Goal: Task Accomplishment & Management: Complete application form

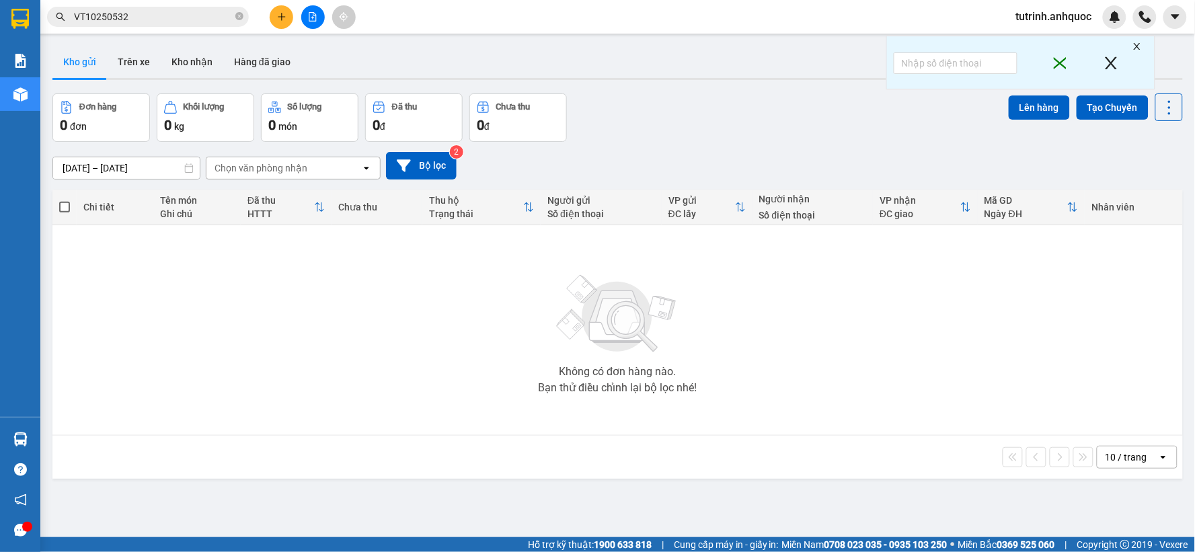
click at [284, 14] on icon "plus" at bounding box center [281, 16] width 9 height 9
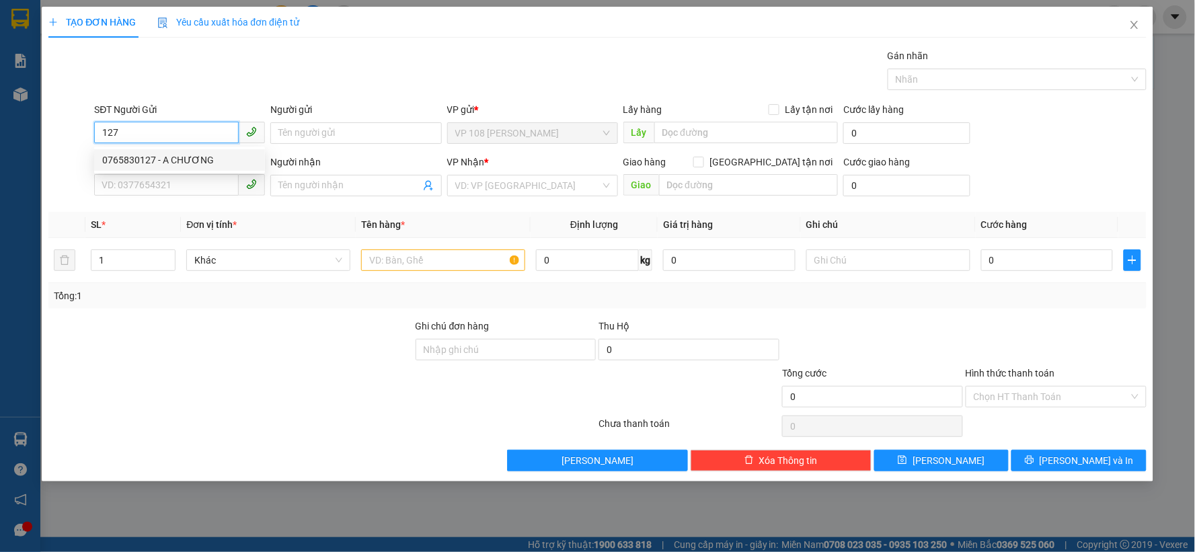
click at [183, 160] on div "0765830127 - A CHƯƠNG" at bounding box center [179, 160] width 155 height 15
type input "0765830127"
type input "A CHƯƠNG"
type input "0976369325"
type input "MS [PERSON_NAME]"
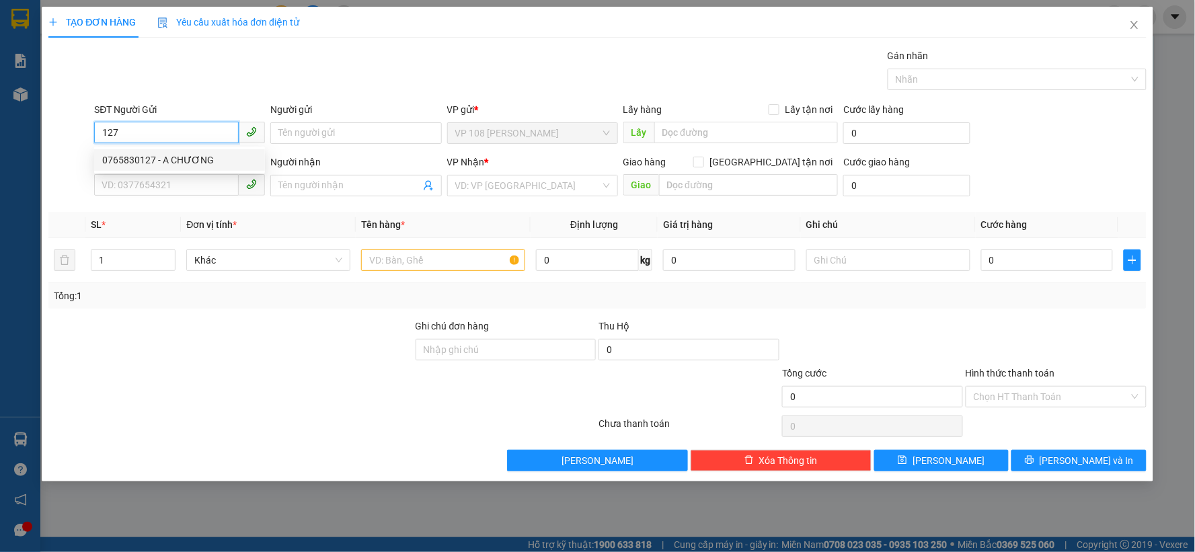
type input "[PERSON_NAME] [GEOGRAPHIC_DATA]"
type input "20.000"
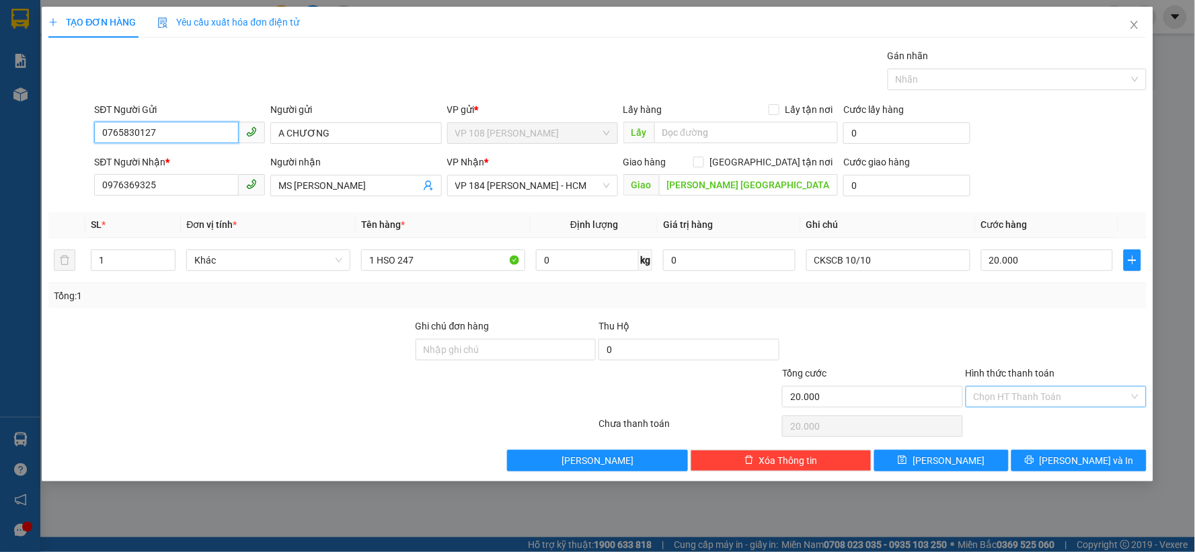
type input "0765830127"
click at [1020, 390] on input "Hình thức thanh toán" at bounding box center [1051, 397] width 155 height 20
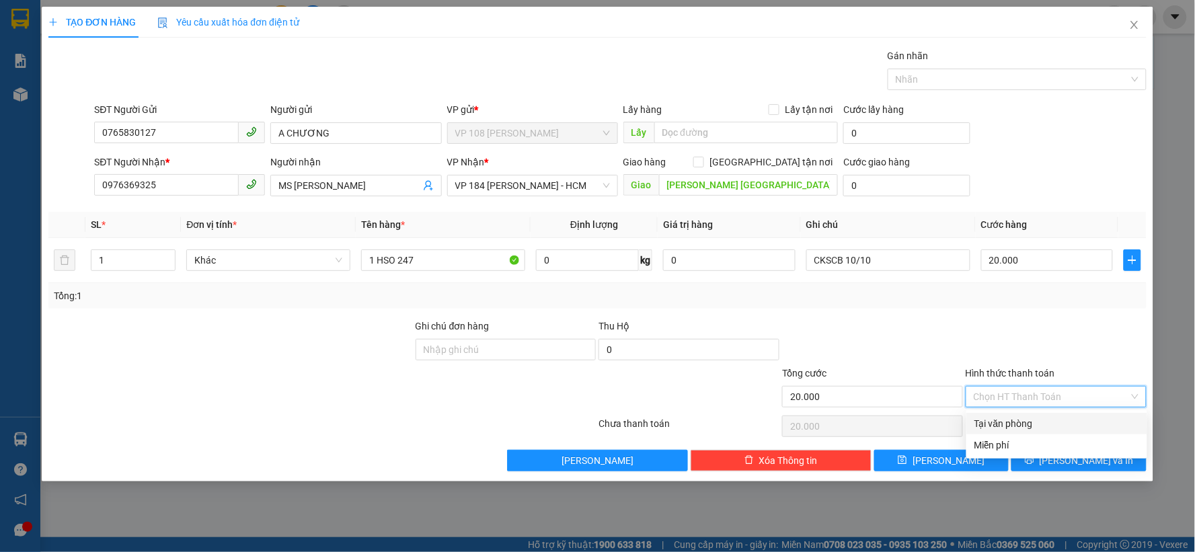
drag, startPoint x: 1016, startPoint y: 416, endPoint x: 1011, endPoint y: 405, distance: 11.7
click at [1012, 407] on div "Transit Pickup Surcharge Ids Transit Deliver Surcharge Ids Transit Deliver Surc…" at bounding box center [597, 259] width 1098 height 423
click at [911, 264] on input "CKSCB 10/10" at bounding box center [888, 261] width 164 height 22
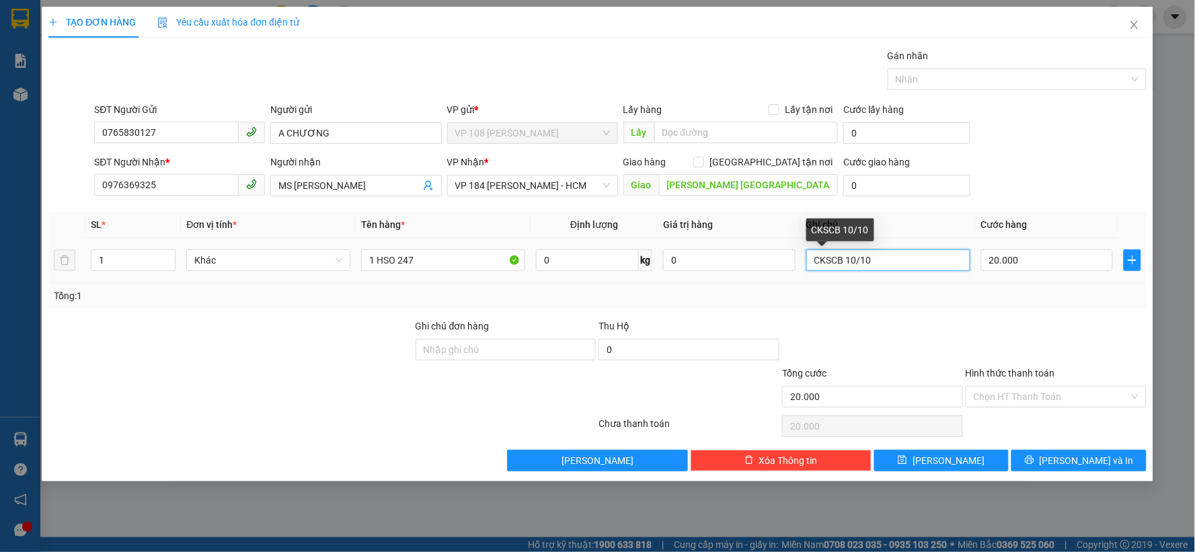
click at [911, 264] on input "CKSCB 10/10" at bounding box center [888, 261] width 164 height 22
click at [1023, 402] on input "Hình thức thanh toán" at bounding box center [1051, 397] width 155 height 20
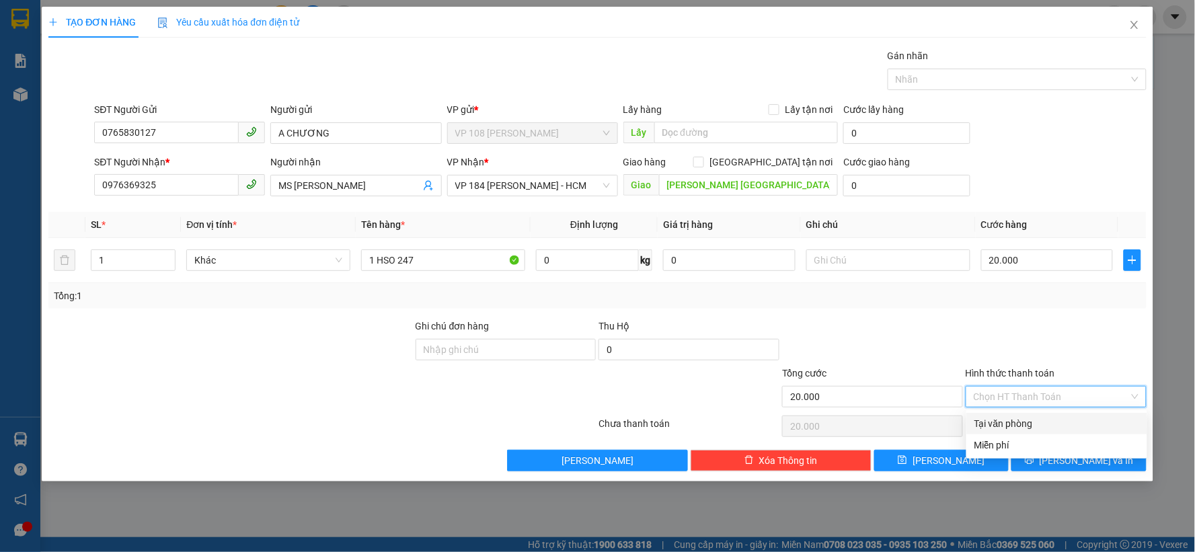
click at [1017, 424] on div "Tại văn phòng" at bounding box center [1057, 423] width 165 height 15
type input "0"
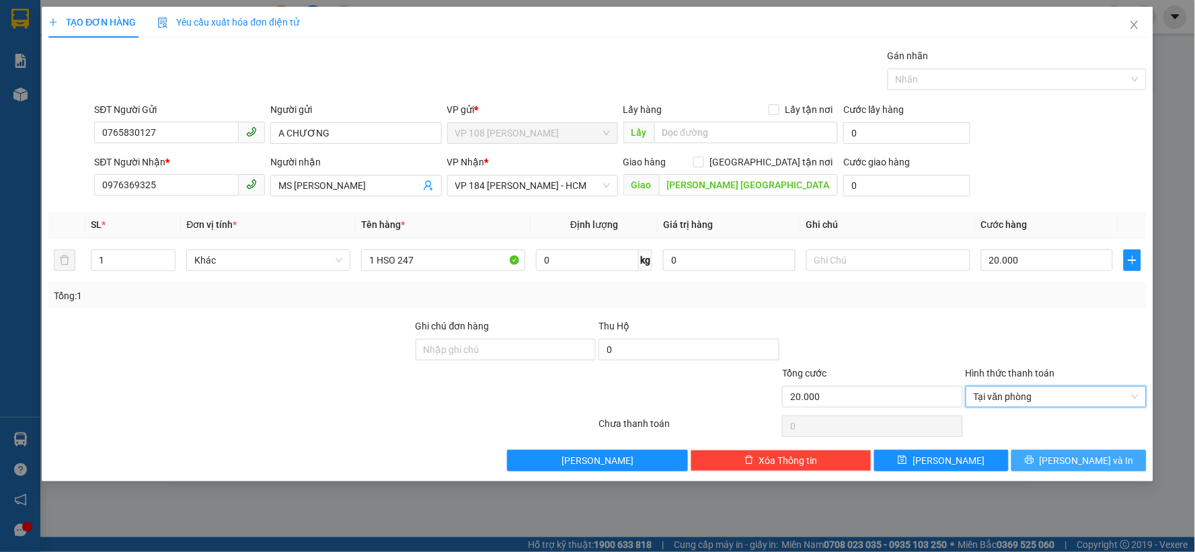
click at [1047, 462] on button "[PERSON_NAME] và In" at bounding box center [1079, 461] width 135 height 22
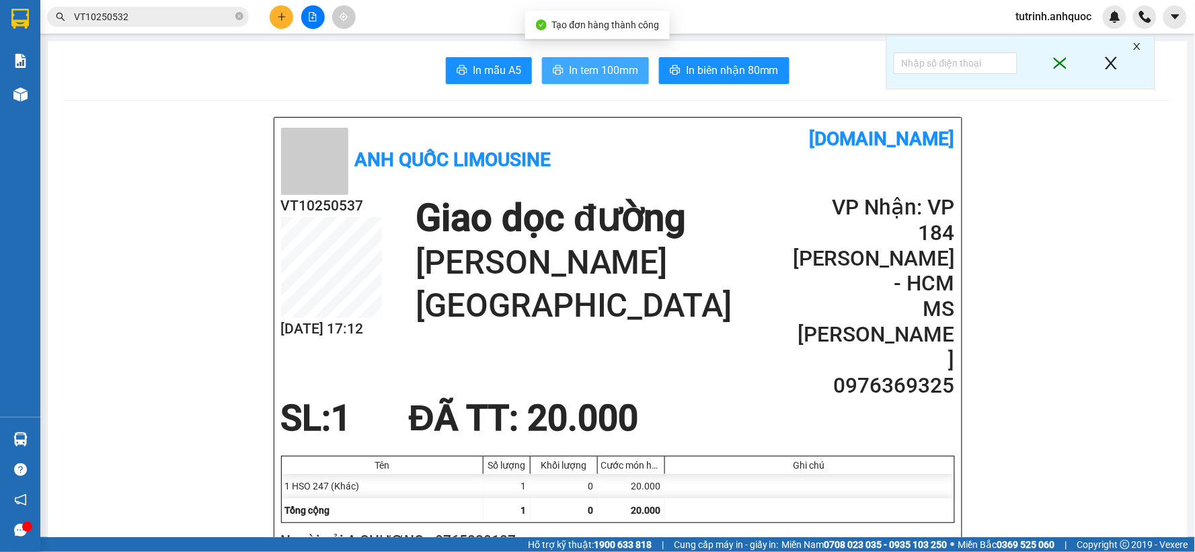
click at [601, 76] on span "In tem 100mm" at bounding box center [603, 70] width 69 height 17
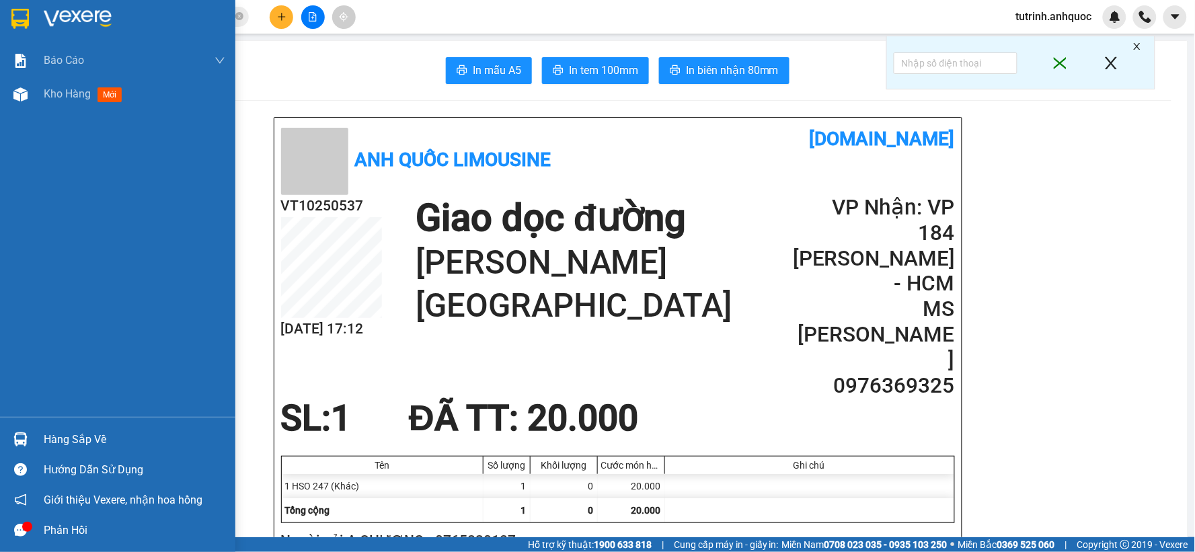
drag, startPoint x: 19, startPoint y: 18, endPoint x: 140, endPoint y: 227, distance: 241.1
click at [19, 18] on img at bounding box center [19, 19] width 17 height 20
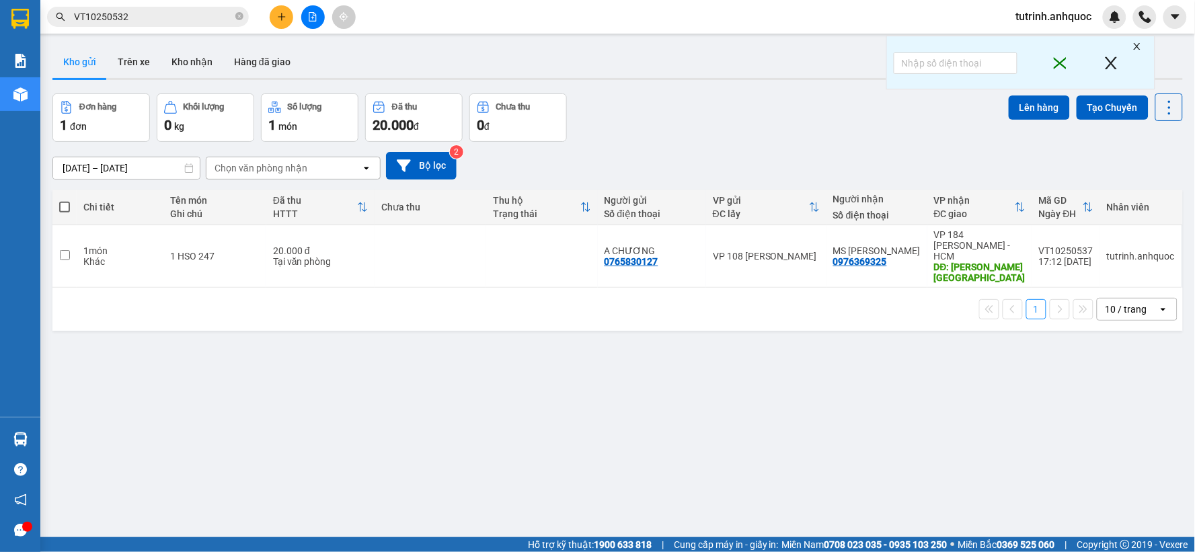
click at [61, 217] on th at bounding box center [64, 208] width 24 height 36
drag, startPoint x: 64, startPoint y: 210, endPoint x: 569, endPoint y: 202, distance: 505.2
click at [65, 209] on span at bounding box center [64, 207] width 11 height 11
click at [65, 200] on input "checkbox" at bounding box center [65, 200] width 0 height 0
checkbox input "true"
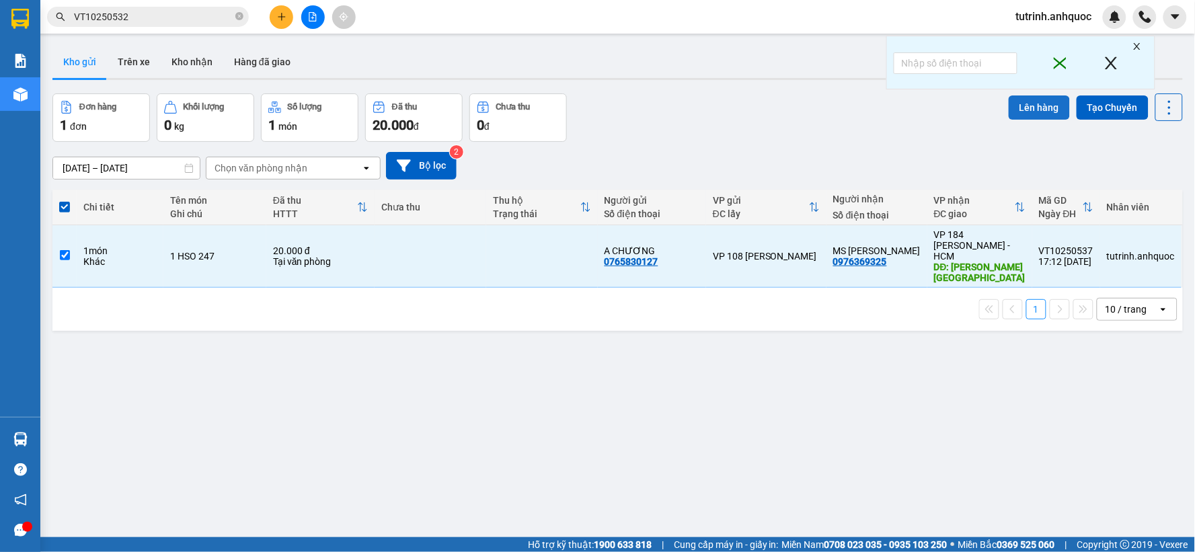
click at [1034, 109] on button "Lên hàng" at bounding box center [1039, 108] width 61 height 24
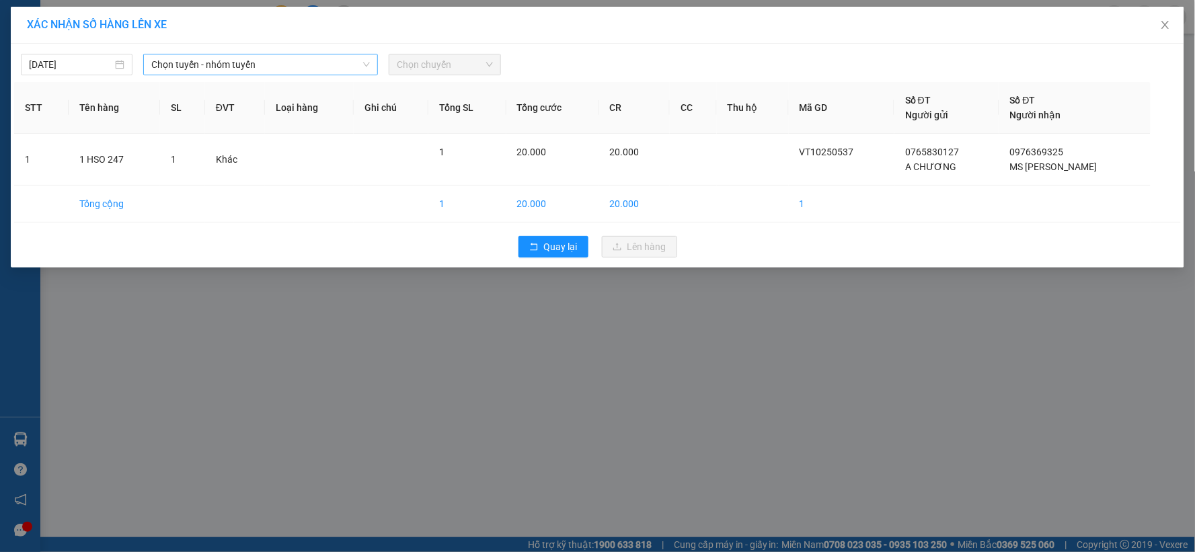
click at [187, 71] on span "Chọn tuyến - nhóm tuyến" at bounding box center [260, 64] width 219 height 20
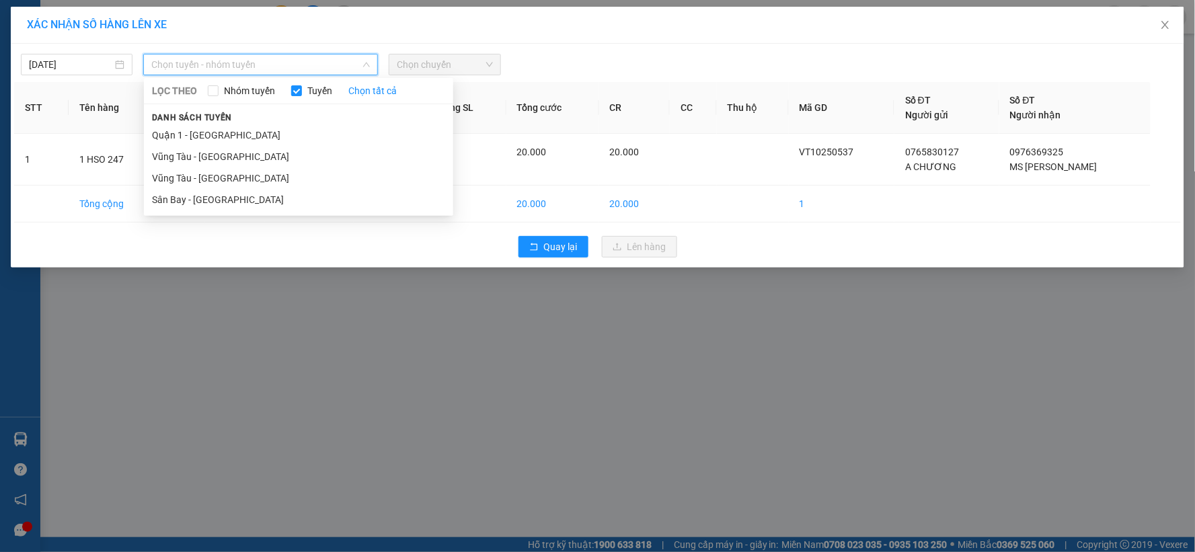
drag, startPoint x: 206, startPoint y: 180, endPoint x: 307, endPoint y: 119, distance: 117.7
click at [211, 180] on li "Vũng Tàu - [GEOGRAPHIC_DATA]" at bounding box center [298, 178] width 309 height 22
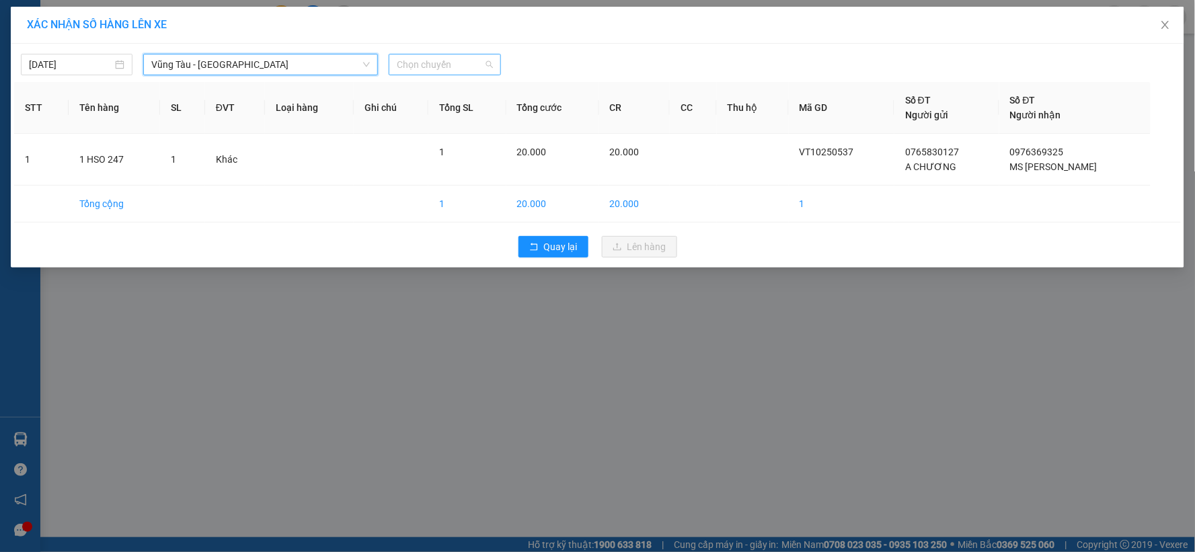
click at [412, 68] on span "Chọn chuyến" at bounding box center [445, 64] width 96 height 20
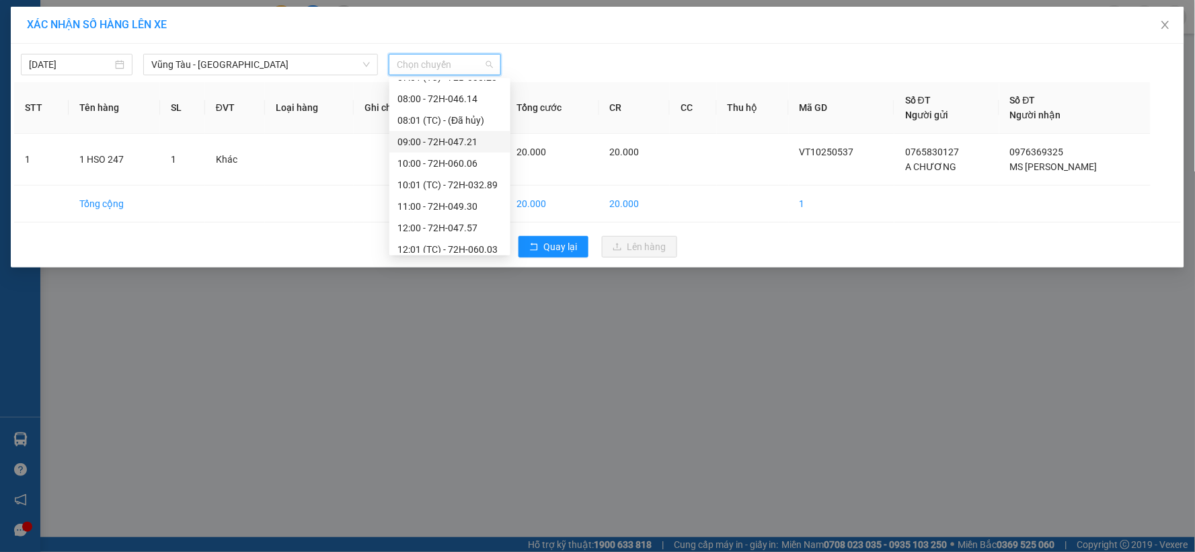
scroll to position [409, 0]
drag, startPoint x: 447, startPoint y: 216, endPoint x: 633, endPoint y: 246, distance: 188.0
click at [448, 216] on div "18:00 - 72B-030.20" at bounding box center [450, 220] width 105 height 15
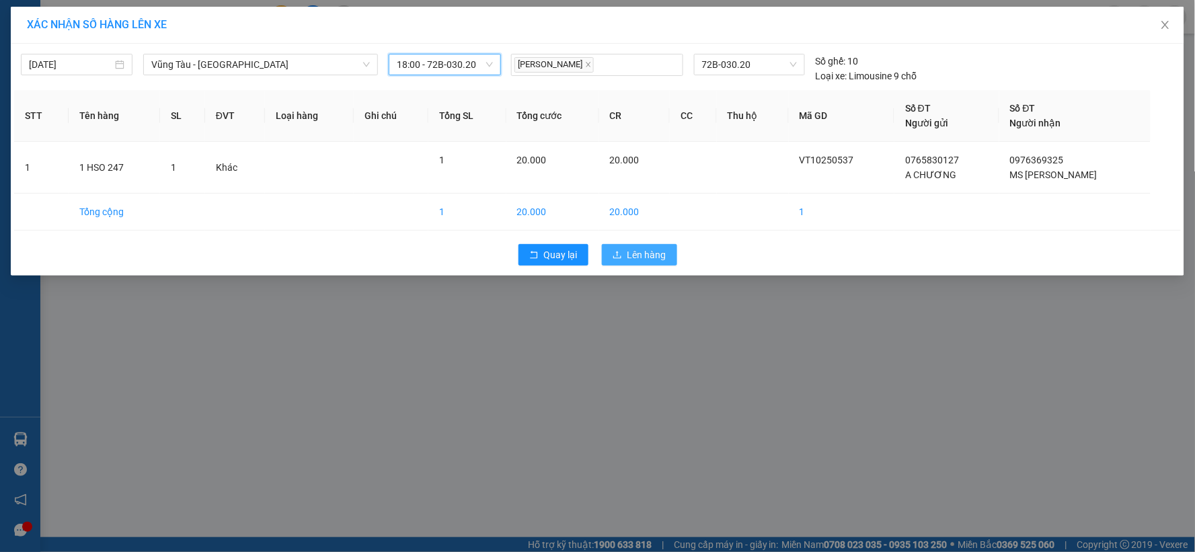
click at [662, 252] on span "Lên hàng" at bounding box center [647, 255] width 39 height 15
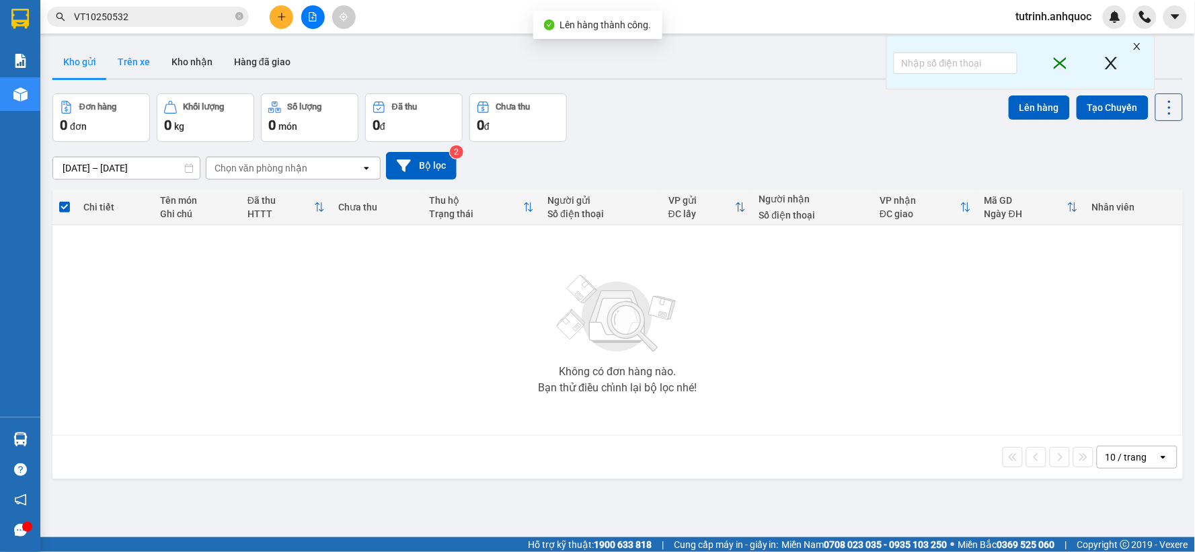
click at [129, 61] on button "Trên xe" at bounding box center [134, 62] width 54 height 32
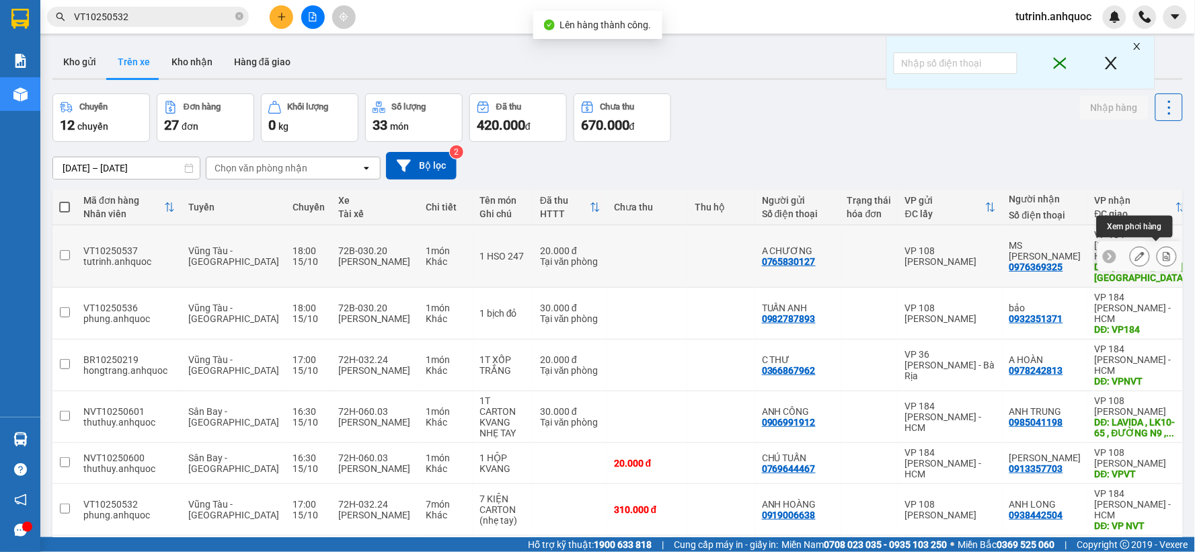
click at [1164, 252] on icon at bounding box center [1167, 256] width 7 height 9
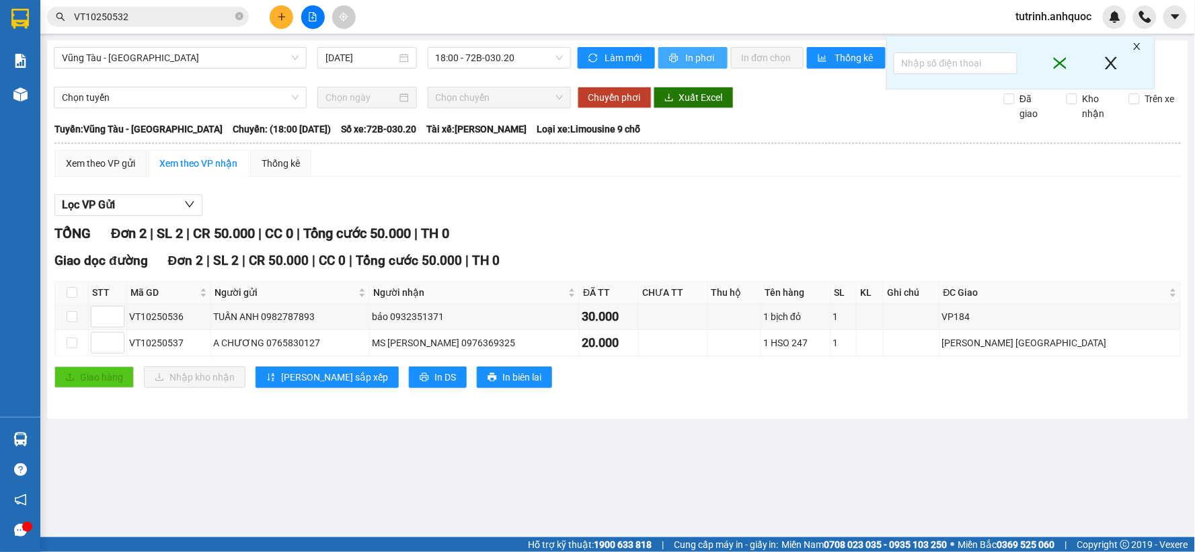
drag, startPoint x: 679, startPoint y: 54, endPoint x: 681, endPoint y: 24, distance: 30.3
click at [679, 53] on span "printer" at bounding box center [674, 58] width 11 height 11
click at [691, 61] on span "In phơi" at bounding box center [701, 57] width 31 height 15
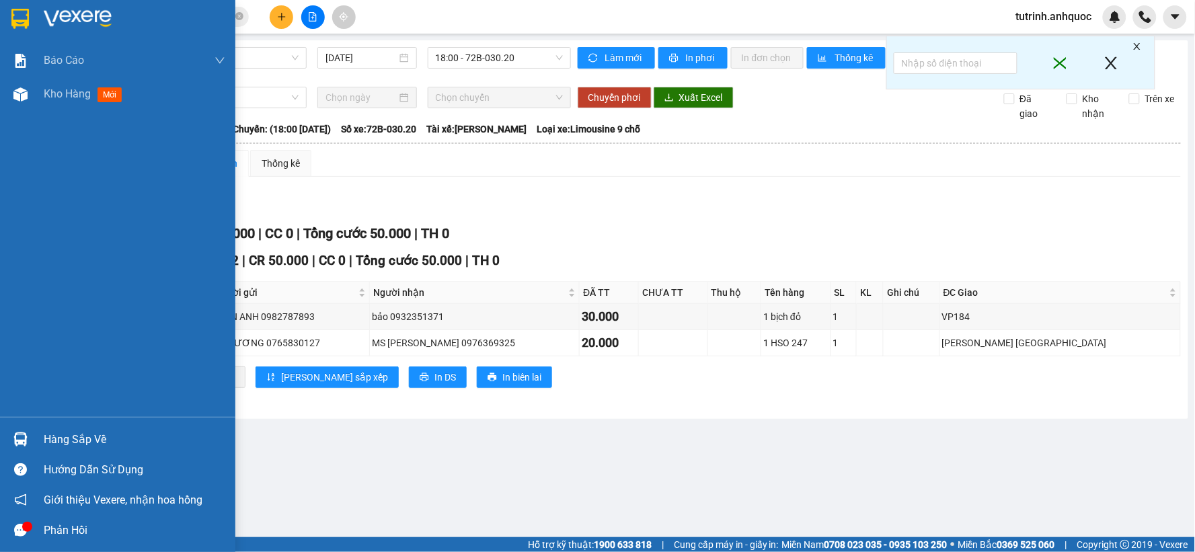
drag, startPoint x: 13, startPoint y: 21, endPoint x: 231, endPoint y: 82, distance: 225.7
click at [14, 20] on img at bounding box center [19, 19] width 17 height 20
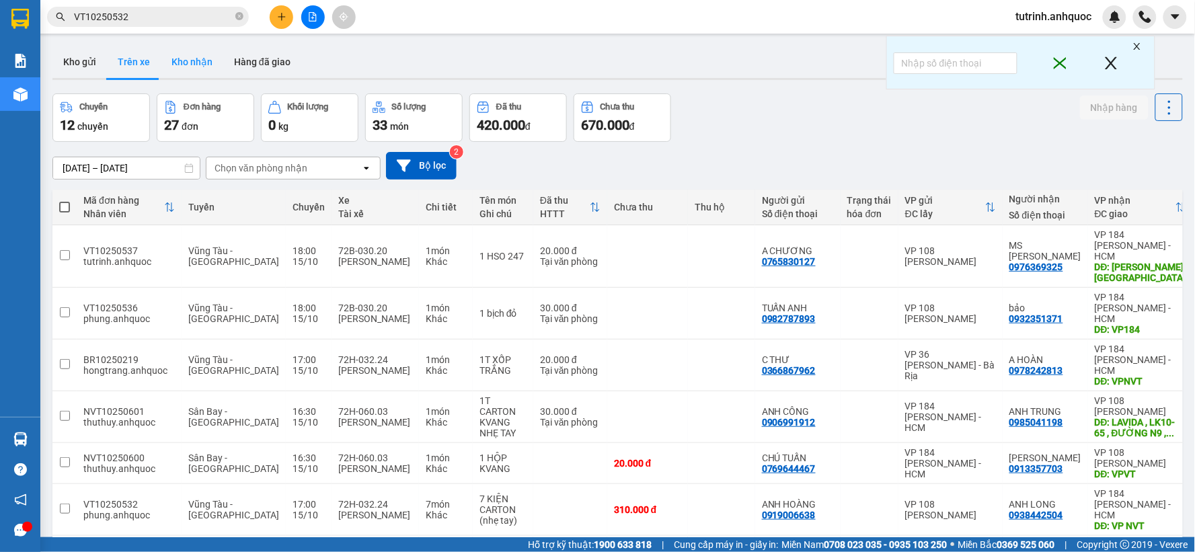
click at [190, 63] on button "Kho nhận" at bounding box center [192, 62] width 63 height 32
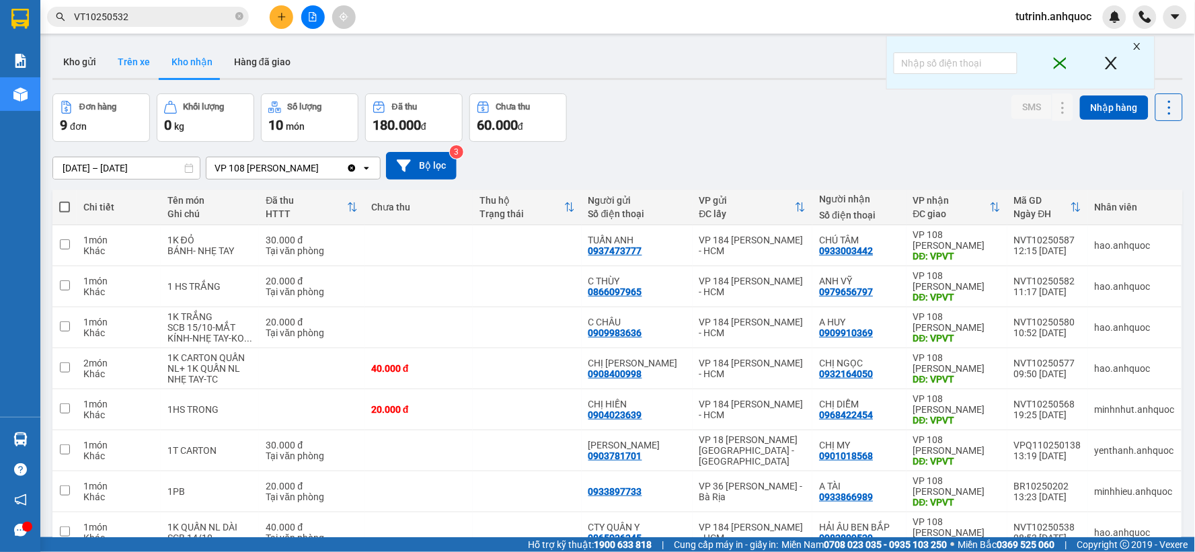
click at [143, 65] on button "Trên xe" at bounding box center [134, 62] width 54 height 32
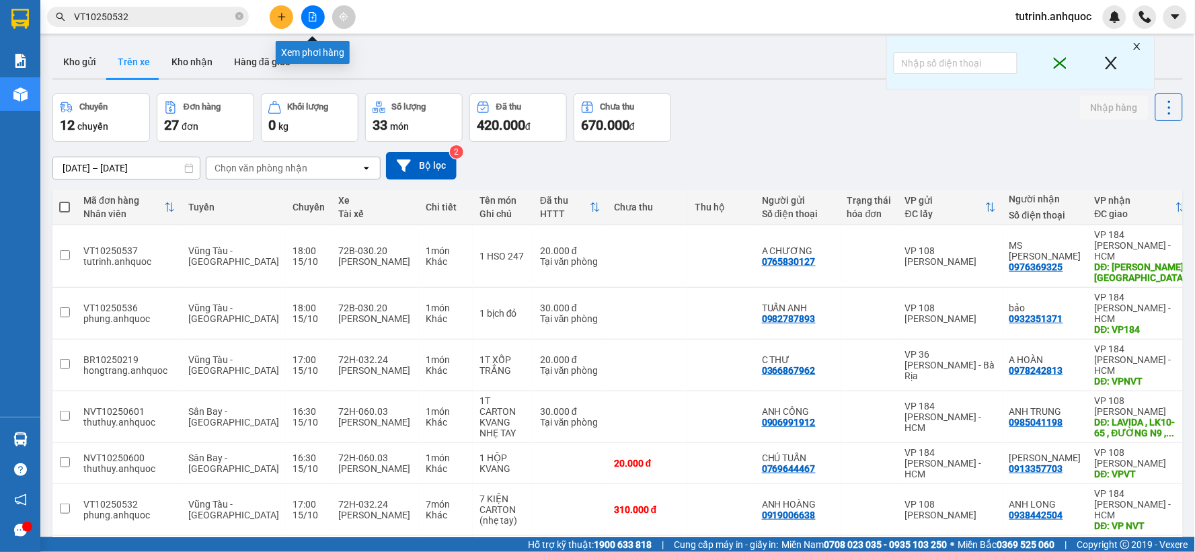
click at [310, 14] on icon "file-add" at bounding box center [312, 16] width 9 height 9
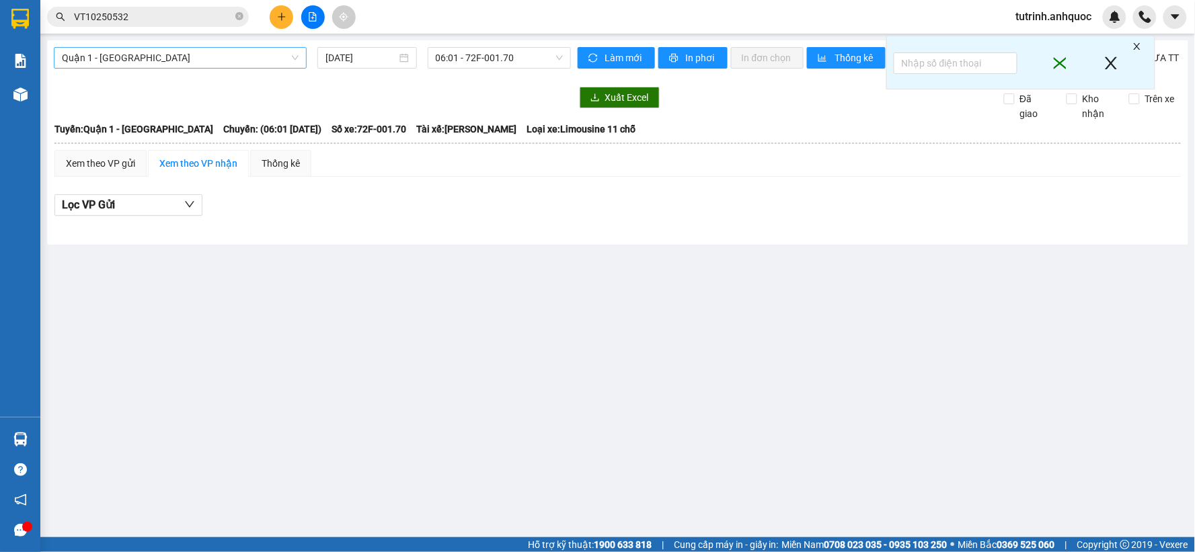
click at [183, 54] on span "Quận 1 - [GEOGRAPHIC_DATA]" at bounding box center [180, 58] width 237 height 20
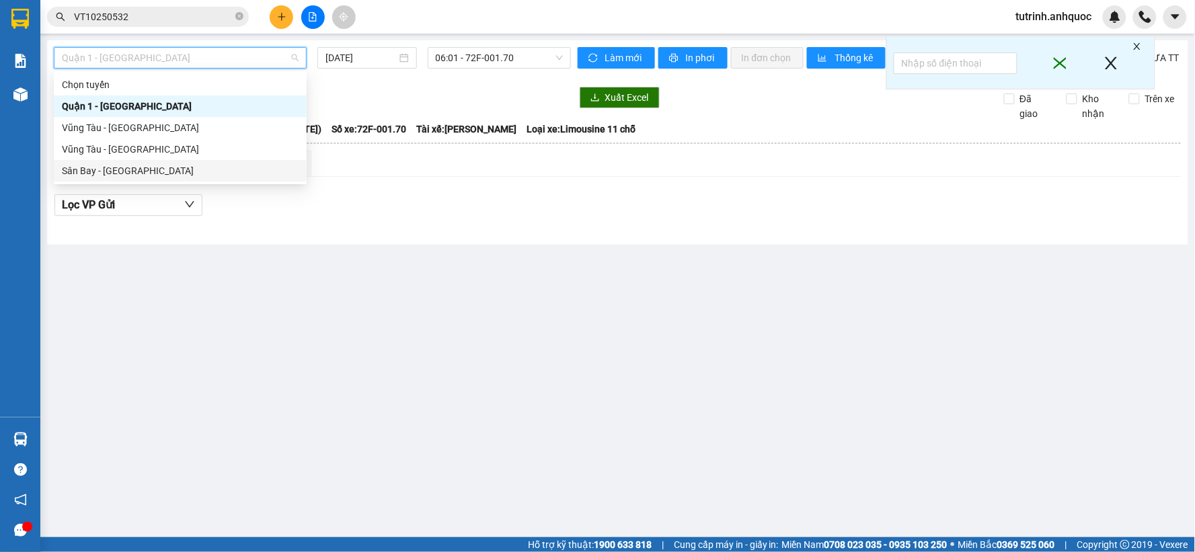
drag, startPoint x: 124, startPoint y: 175, endPoint x: 235, endPoint y: 112, distance: 127.7
click at [125, 176] on div "Sân Bay - [GEOGRAPHIC_DATA]" at bounding box center [180, 170] width 237 height 15
type input "[DATE]"
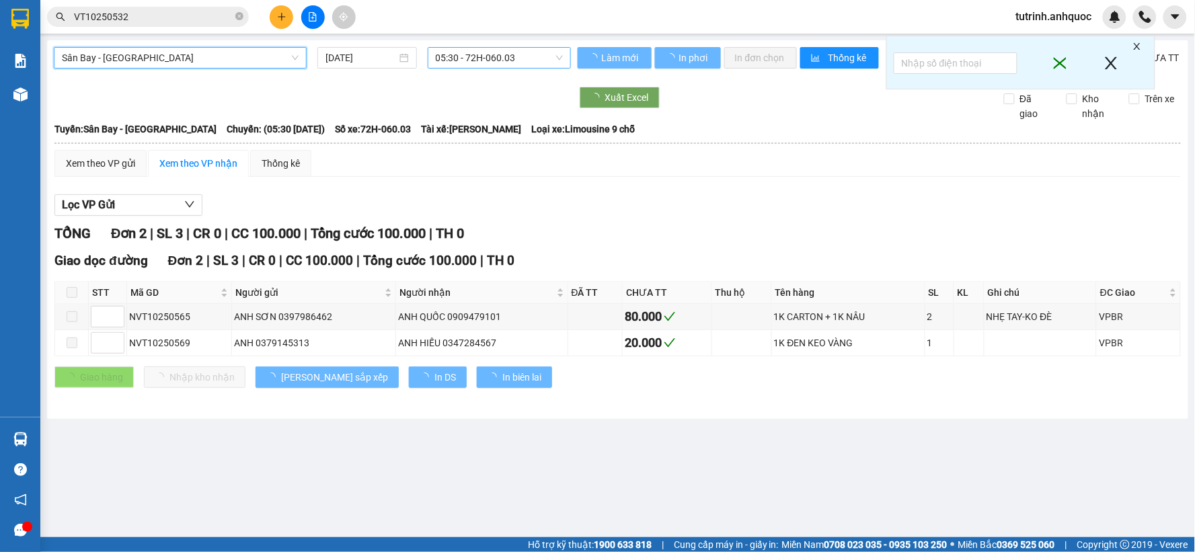
click at [449, 54] on span "05:30 - 72H-060.03" at bounding box center [499, 58] width 127 height 20
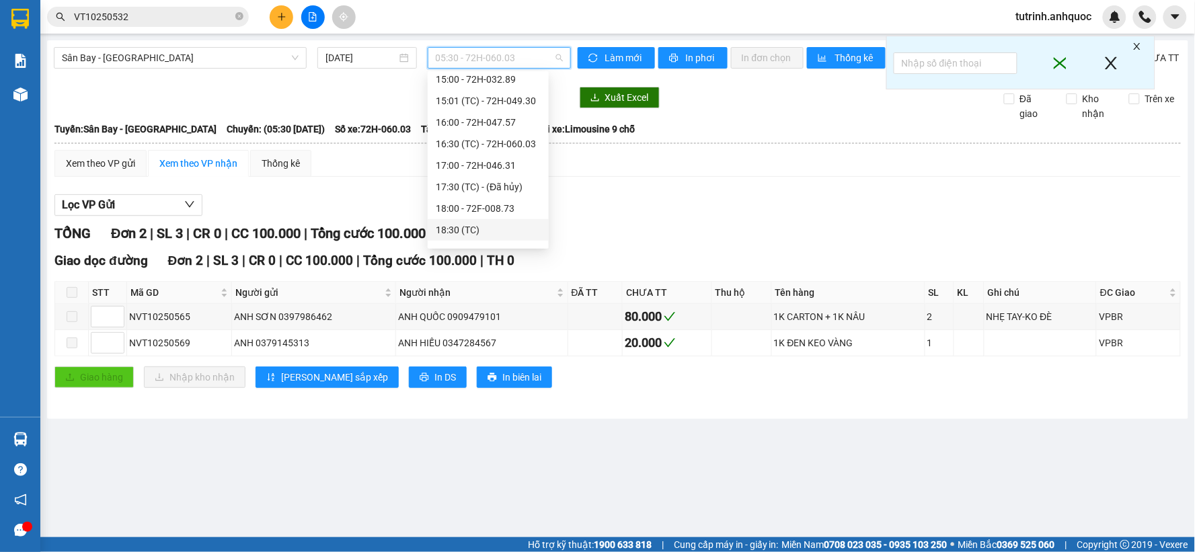
scroll to position [280, 0]
click at [508, 149] on div "16:00 - 72H-047.57" at bounding box center [488, 148] width 105 height 15
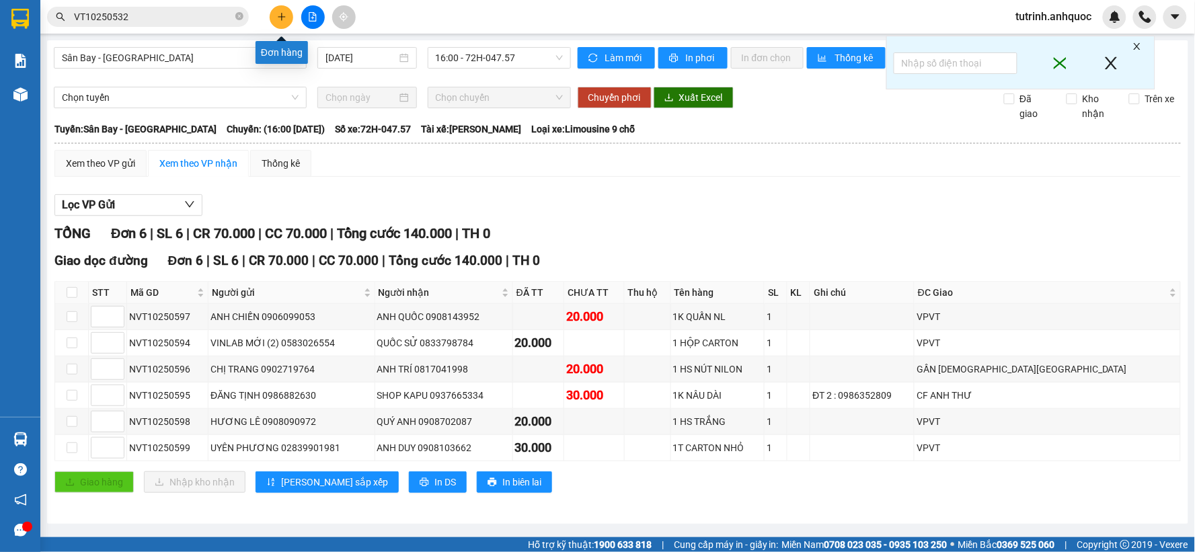
click at [285, 12] on icon "plus" at bounding box center [281, 16] width 9 height 9
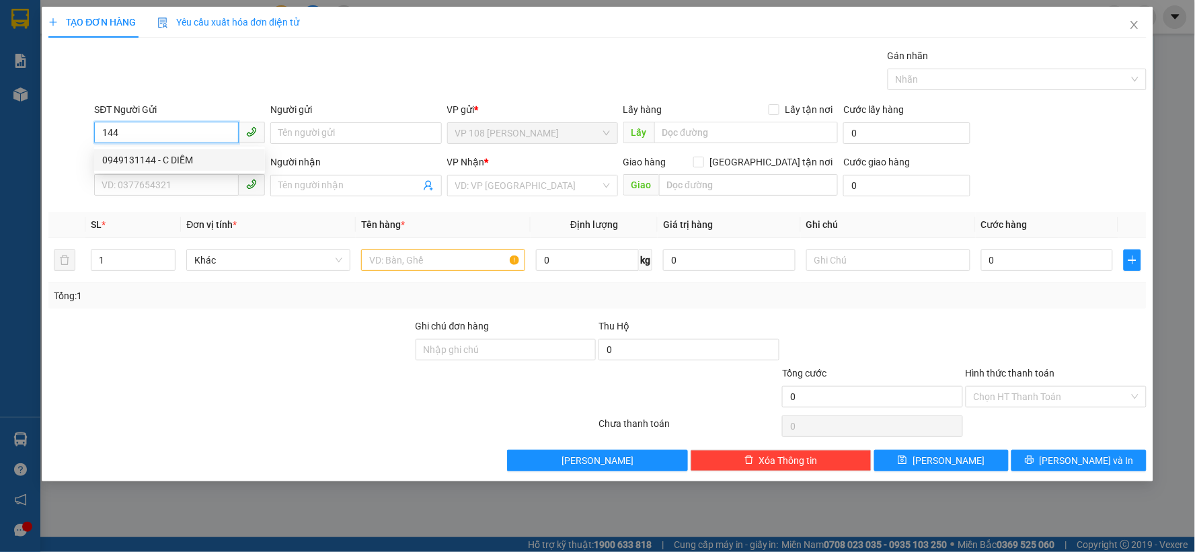
click at [146, 159] on div "0949131144 - C DIỄM" at bounding box center [179, 160] width 155 height 15
type input "0949131144"
type input "C DIỄM"
type input "0939788086"
type input "[PERSON_NAME]"
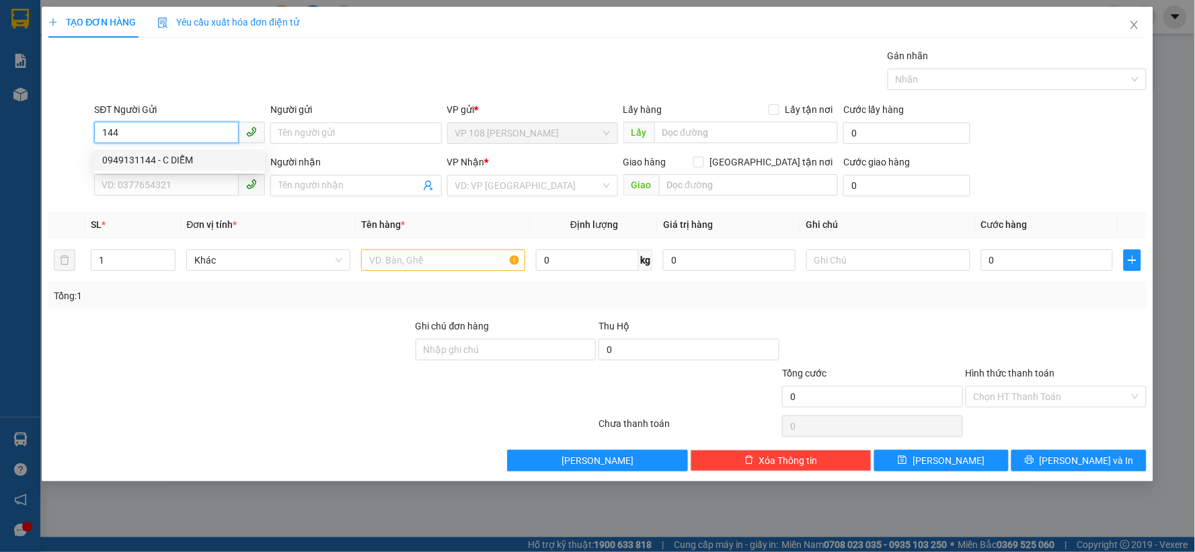
type input "VP Q1"
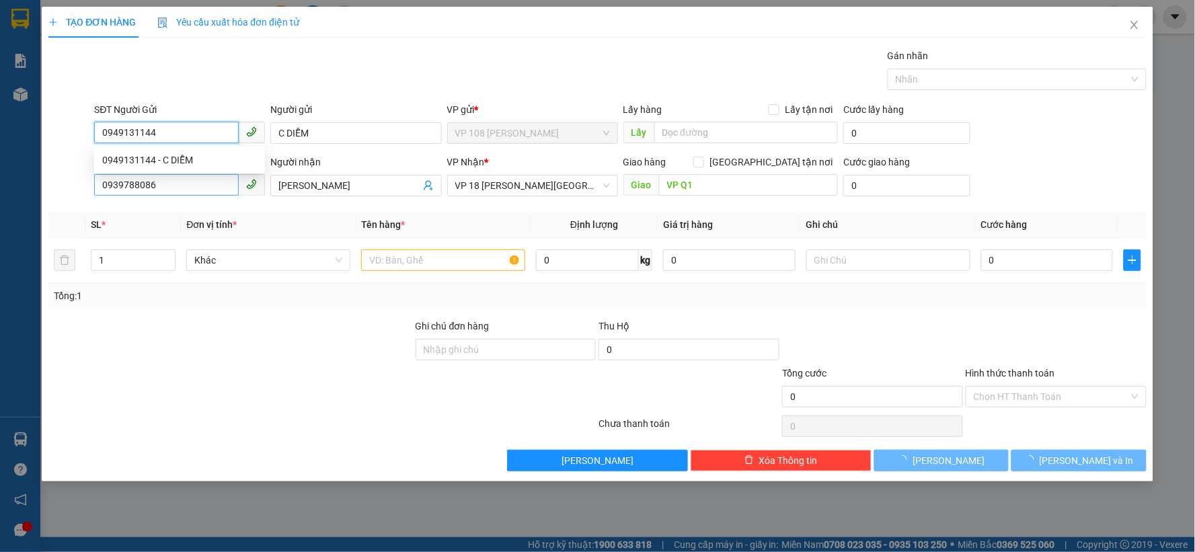
type input "20.000"
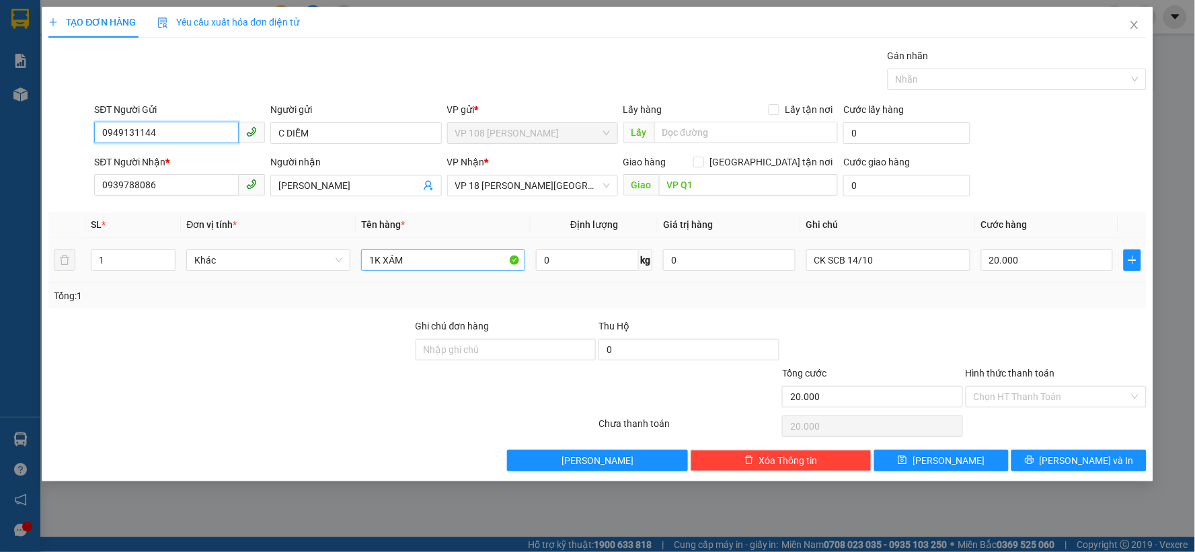
type input "0949131144"
click at [437, 266] on input "1K XÁM" at bounding box center [443, 261] width 164 height 22
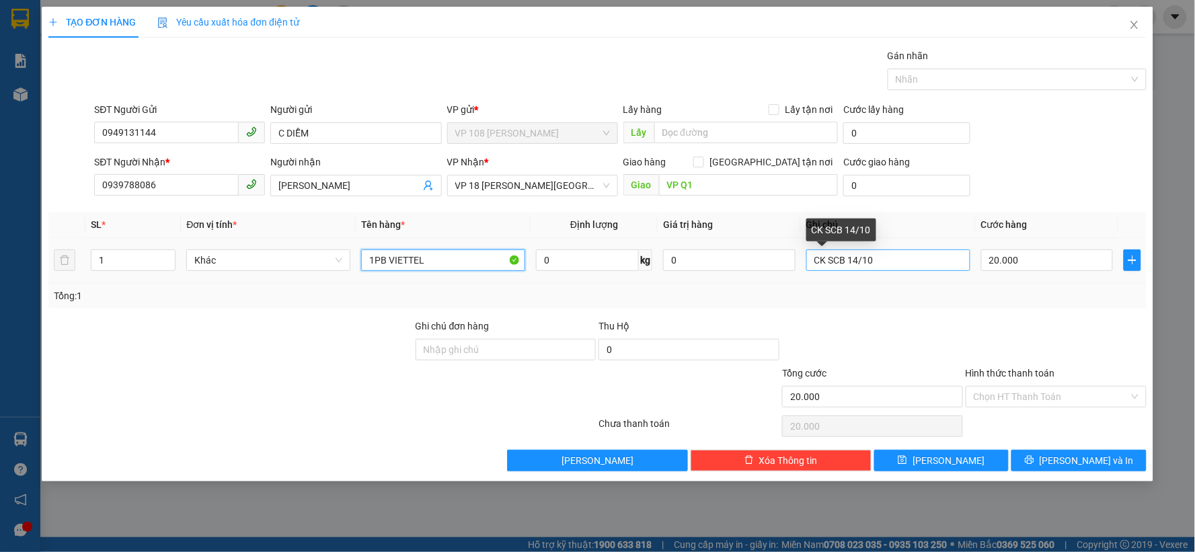
type input "1PB VIETTEL"
click at [855, 257] on input "CK SCB 14/10" at bounding box center [888, 261] width 164 height 22
type input "CK SCB 15/10"
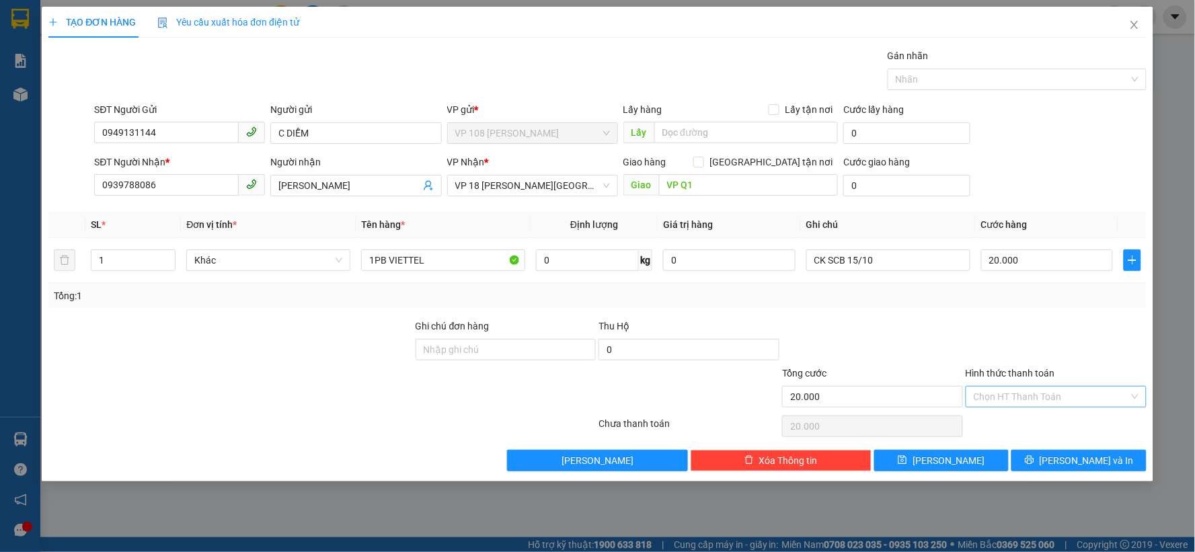
click at [1011, 404] on input "Hình thức thanh toán" at bounding box center [1051, 397] width 155 height 20
click at [1008, 424] on div "Tại văn phòng" at bounding box center [1057, 423] width 165 height 15
type input "0"
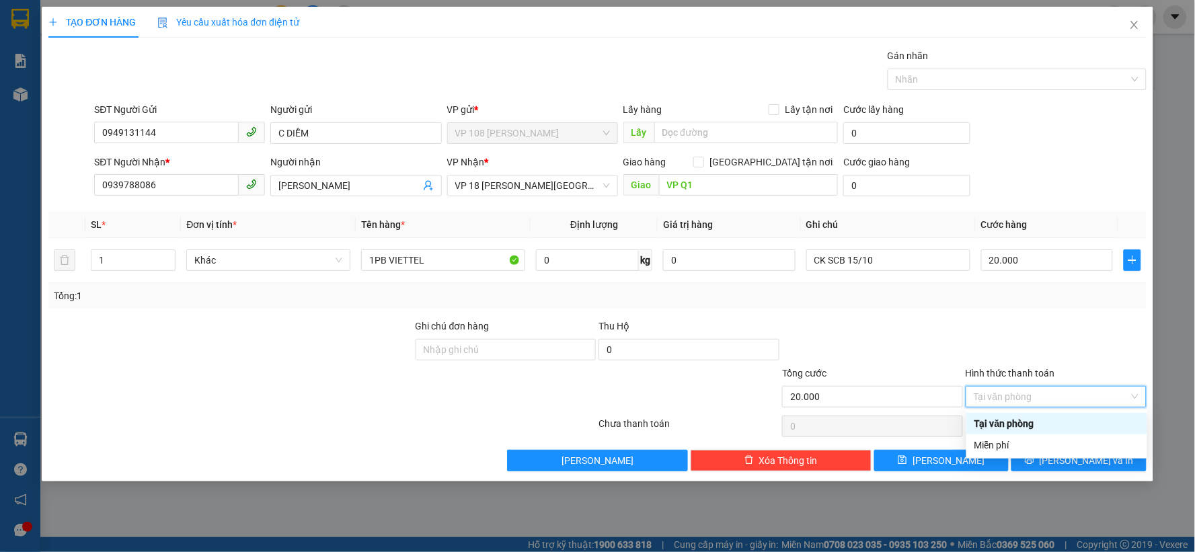
click at [1012, 425] on div "Tại văn phòng" at bounding box center [1057, 423] width 165 height 15
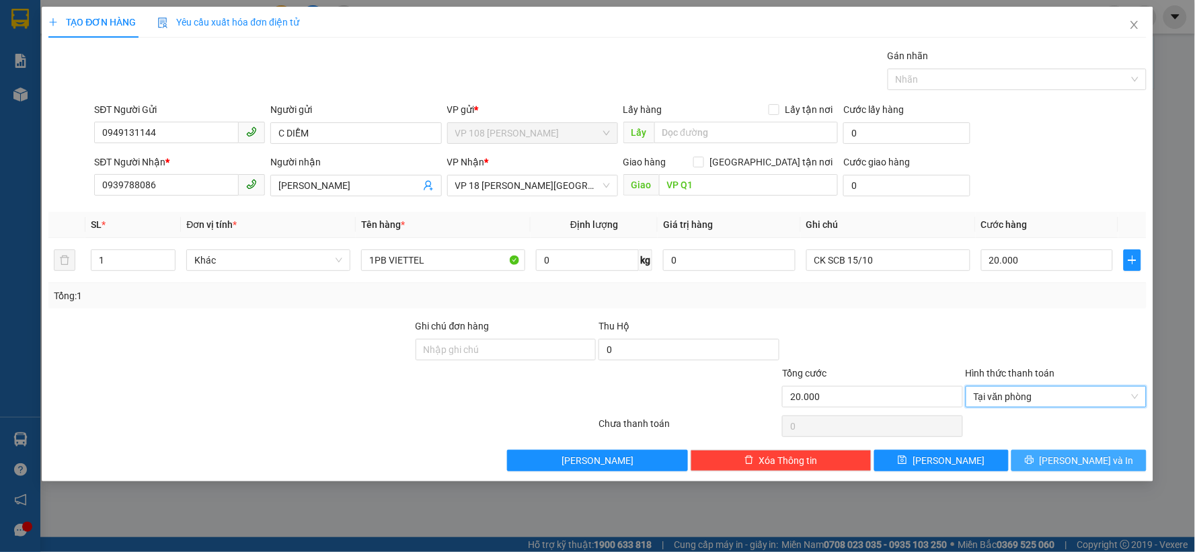
click at [1041, 461] on button "[PERSON_NAME] và In" at bounding box center [1079, 461] width 135 height 22
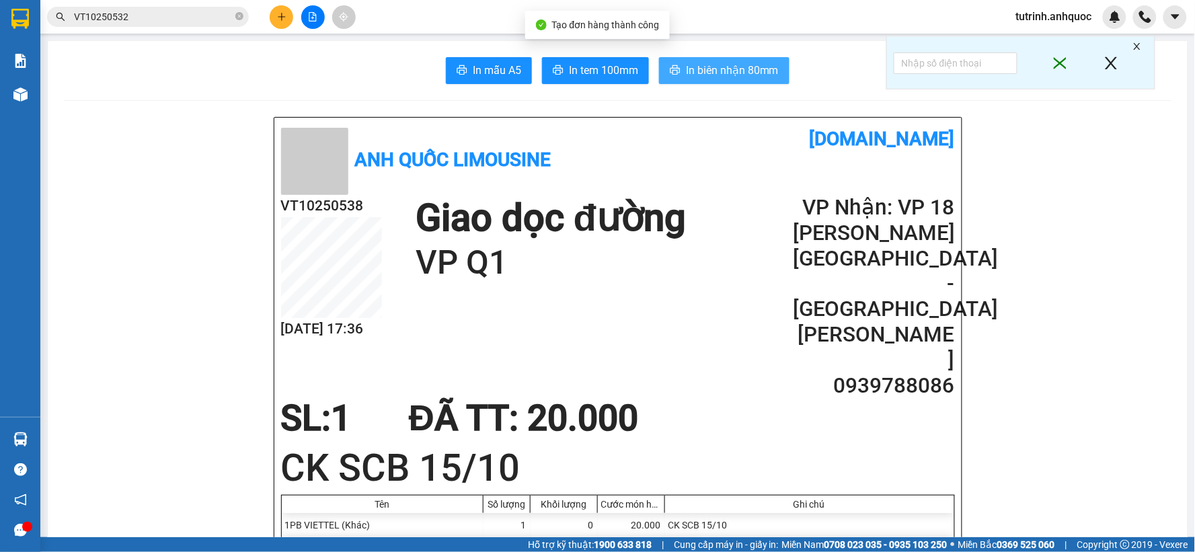
click at [758, 76] on span "In biên nhận 80mm" at bounding box center [732, 70] width 93 height 17
click at [757, 70] on span "In biên nhận 80mm" at bounding box center [732, 70] width 93 height 17
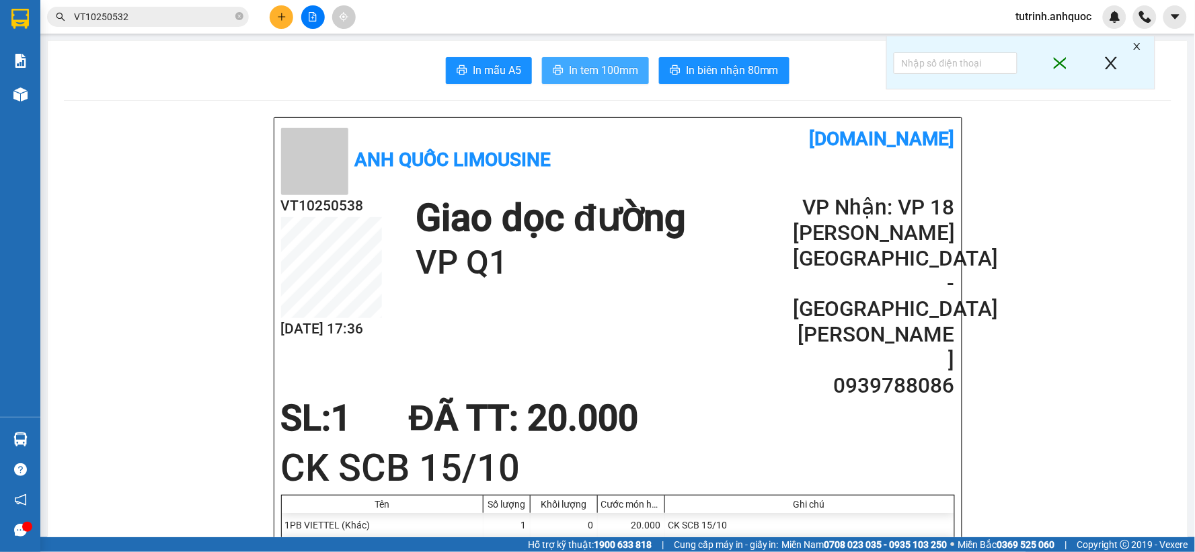
click at [593, 83] on button "In tem 100mm" at bounding box center [595, 70] width 107 height 27
click at [743, 62] on span "In biên nhận 80mm" at bounding box center [732, 70] width 93 height 17
click at [583, 72] on span "In tem 100mm" at bounding box center [603, 70] width 69 height 17
click at [339, 200] on h2 "VT10250538" at bounding box center [331, 206] width 101 height 22
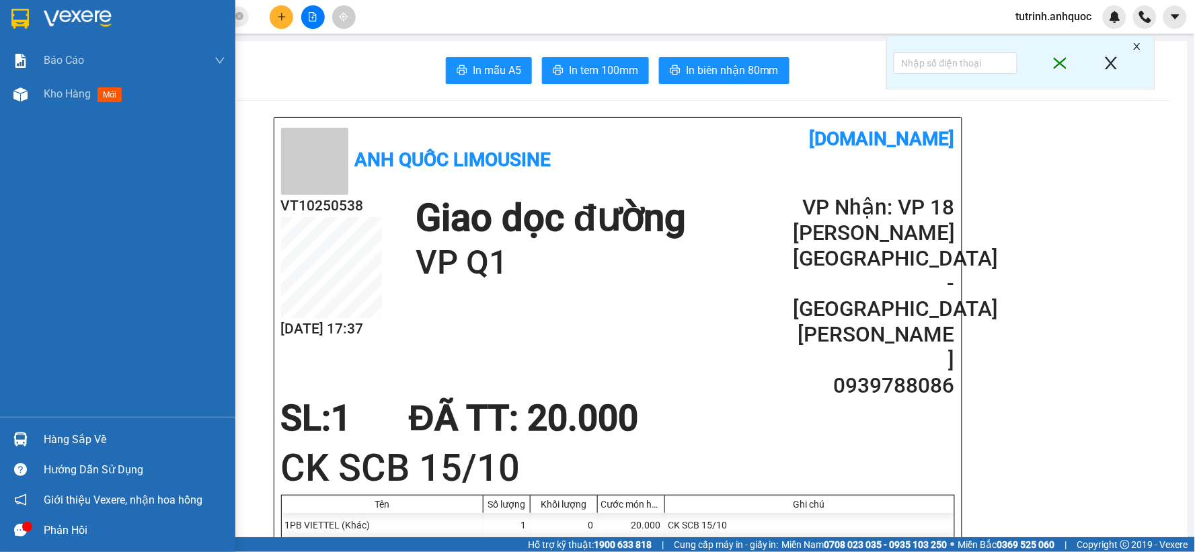
click at [32, 13] on div at bounding box center [117, 22] width 235 height 44
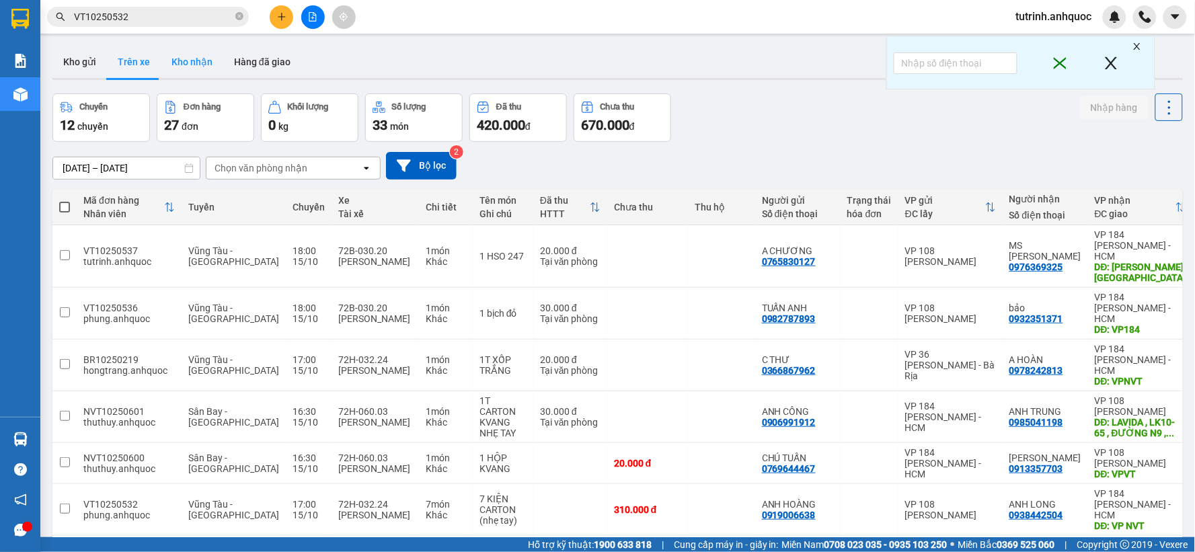
click at [179, 59] on button "Kho nhận" at bounding box center [192, 62] width 63 height 32
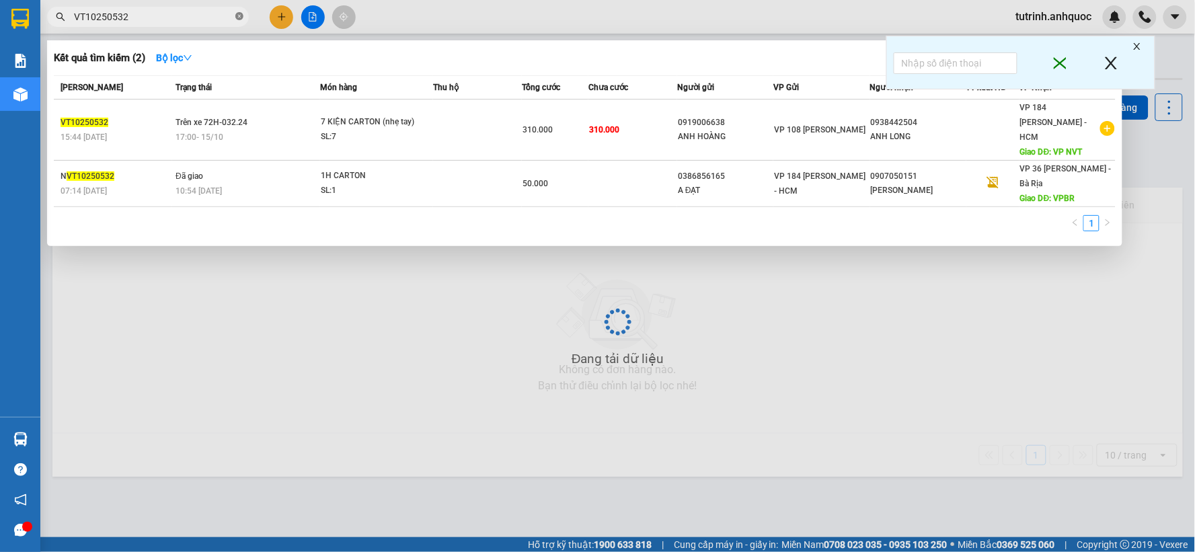
click at [243, 17] on icon "close-circle" at bounding box center [239, 16] width 8 height 8
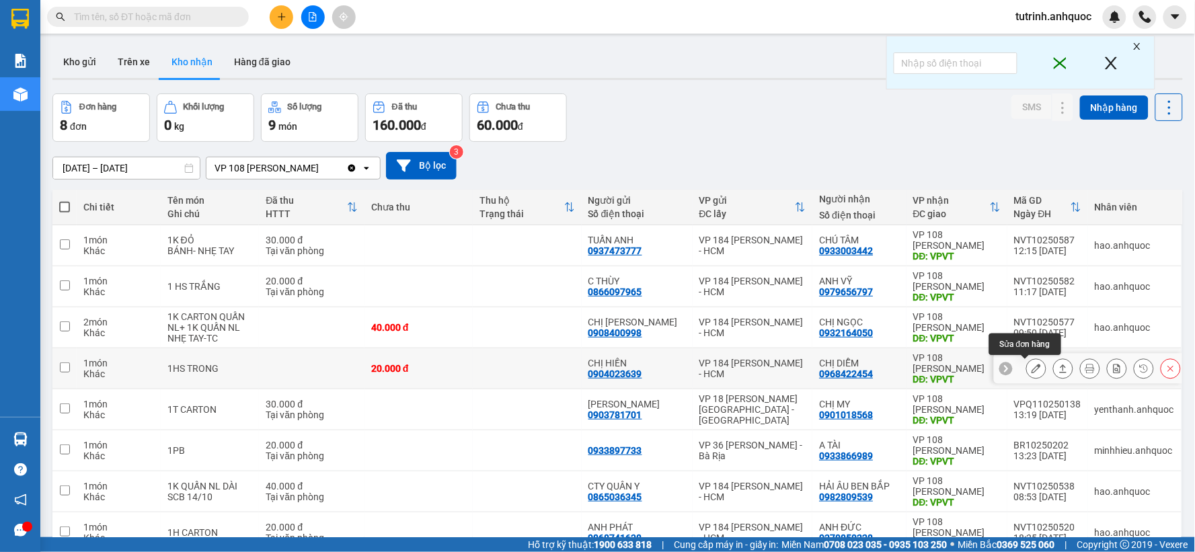
click at [1032, 357] on button at bounding box center [1036, 369] width 19 height 24
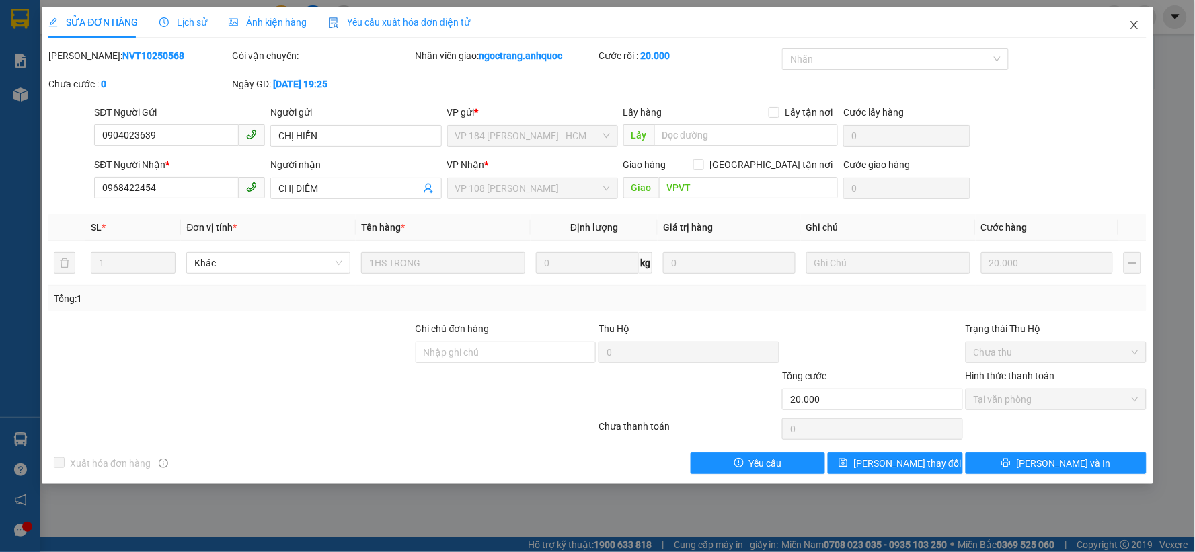
click at [1139, 26] on icon "close" at bounding box center [1134, 25] width 11 height 11
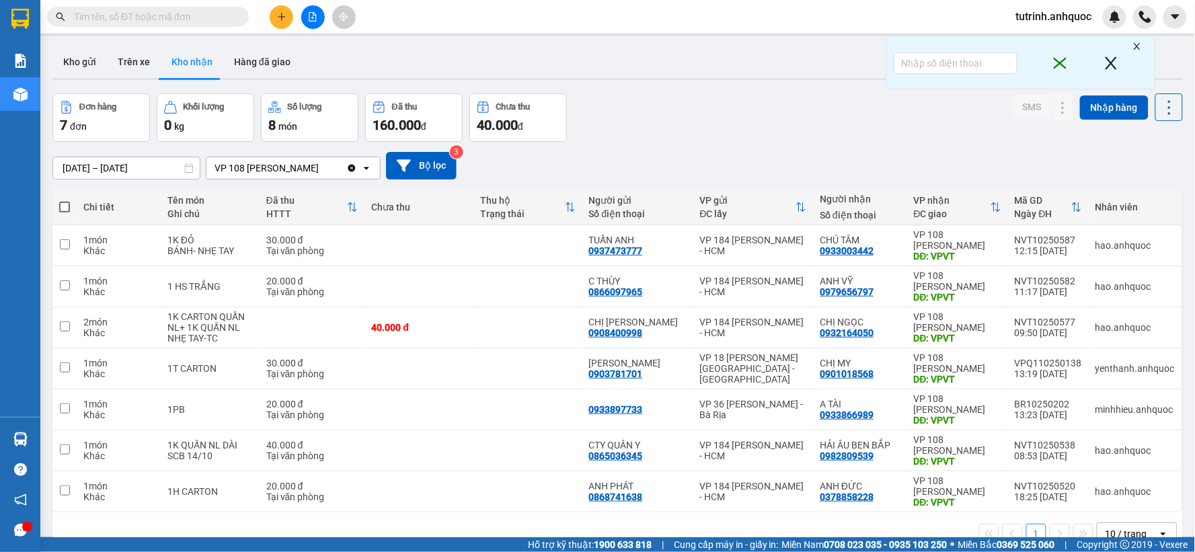
click at [285, 17] on icon "plus" at bounding box center [281, 16] width 9 height 9
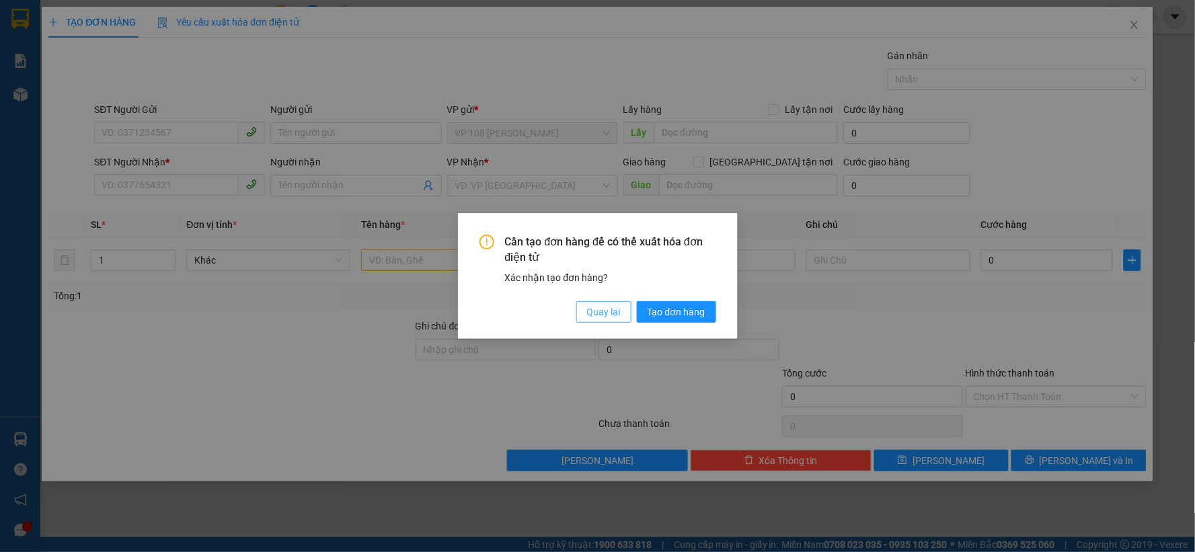
click at [611, 312] on span "Quay lại" at bounding box center [604, 312] width 34 height 15
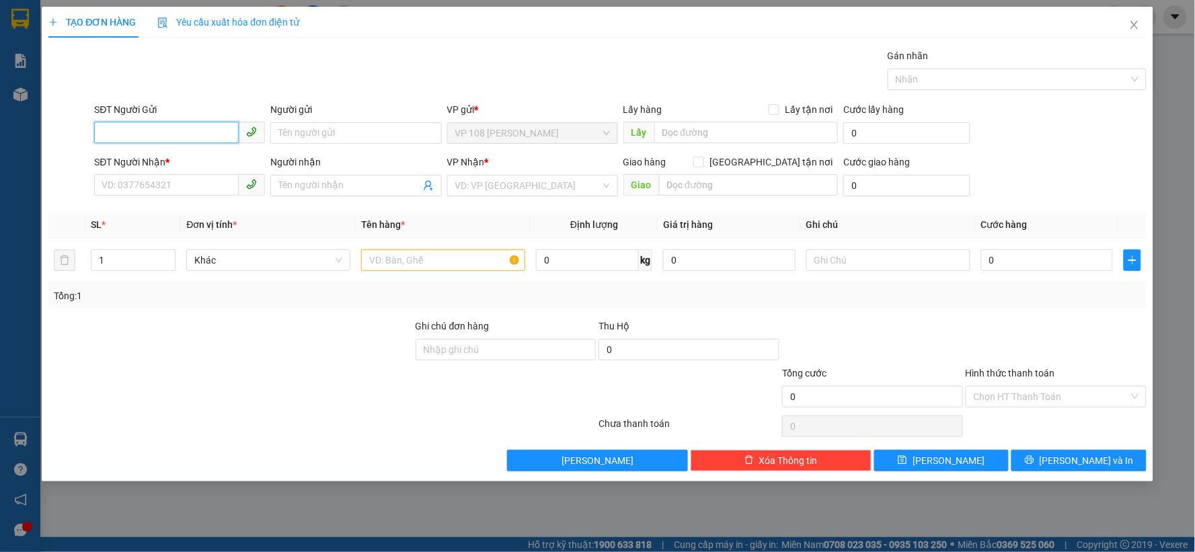
click at [167, 137] on input "SĐT Người Gửi" at bounding box center [166, 133] width 145 height 22
type input "0"
click at [193, 160] on div "0919006638 - [PERSON_NAME]" at bounding box center [179, 160] width 155 height 15
type input "0919006638"
type input "ANH HOÀNG"
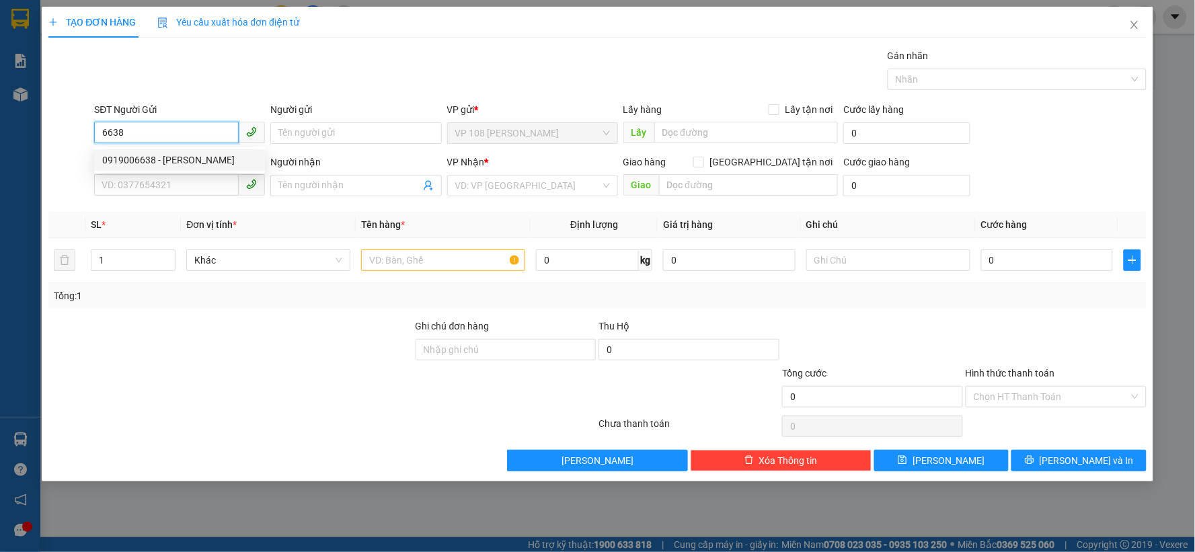
type input "0938442504"
type input "ANH LONG"
type input "VP NVT"
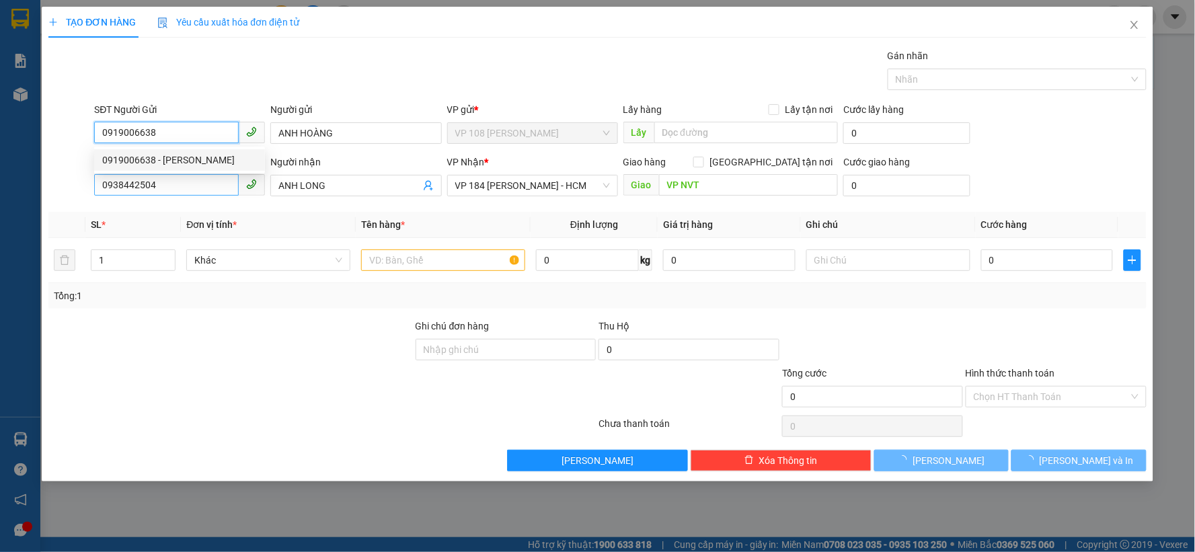
type input "310.000"
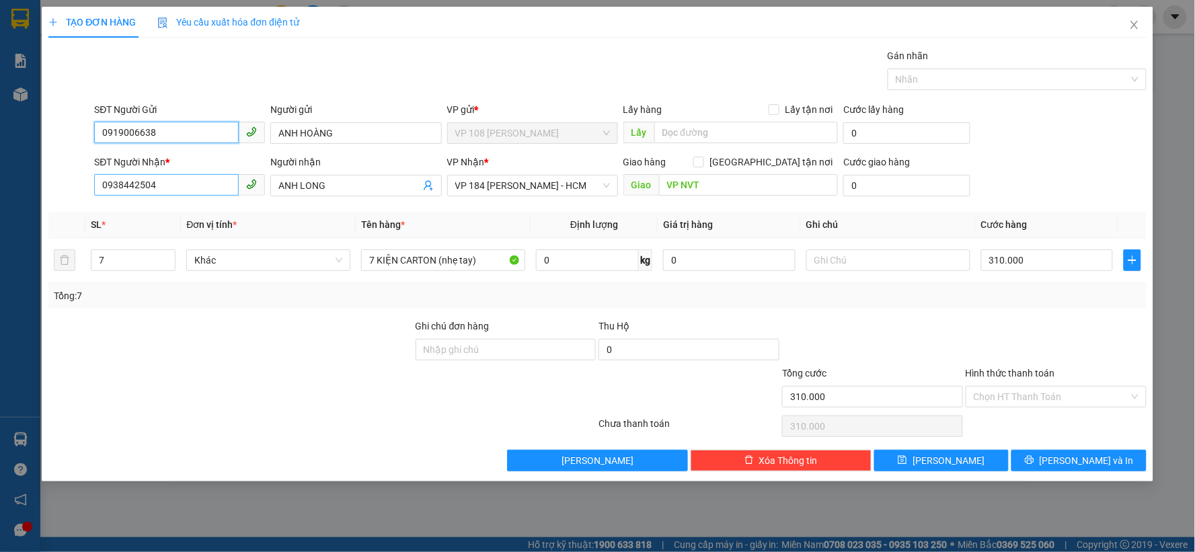
type input "0919006638"
click at [159, 178] on input "0938442504" at bounding box center [166, 185] width 145 height 22
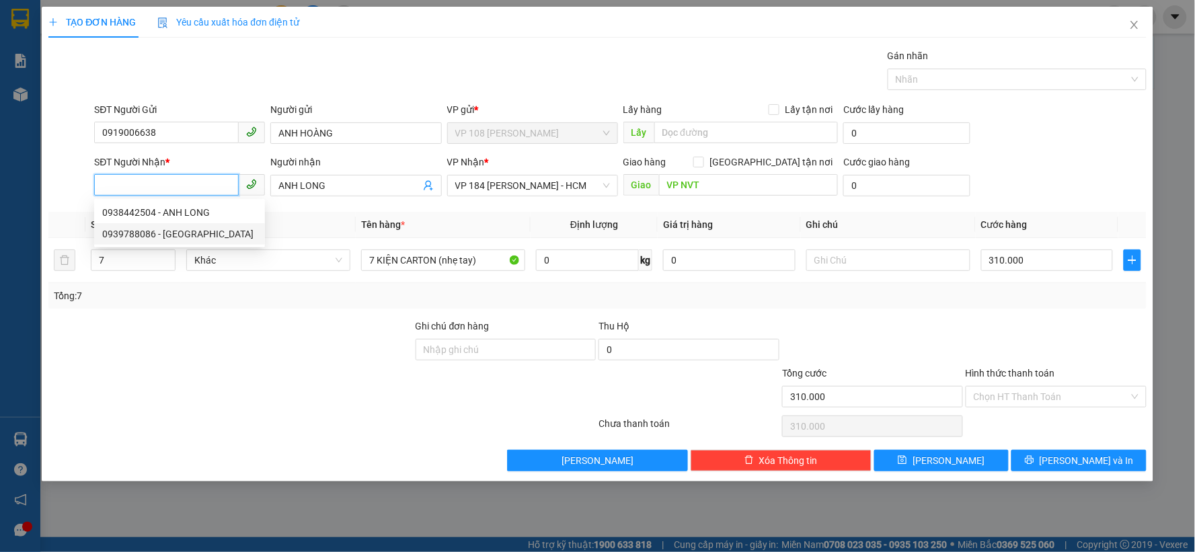
click at [182, 230] on div "0939788086 - [GEOGRAPHIC_DATA]" at bounding box center [179, 234] width 155 height 15
type input "0939788086"
type input "[PERSON_NAME]"
type input "VP Q1"
type input "30.000"
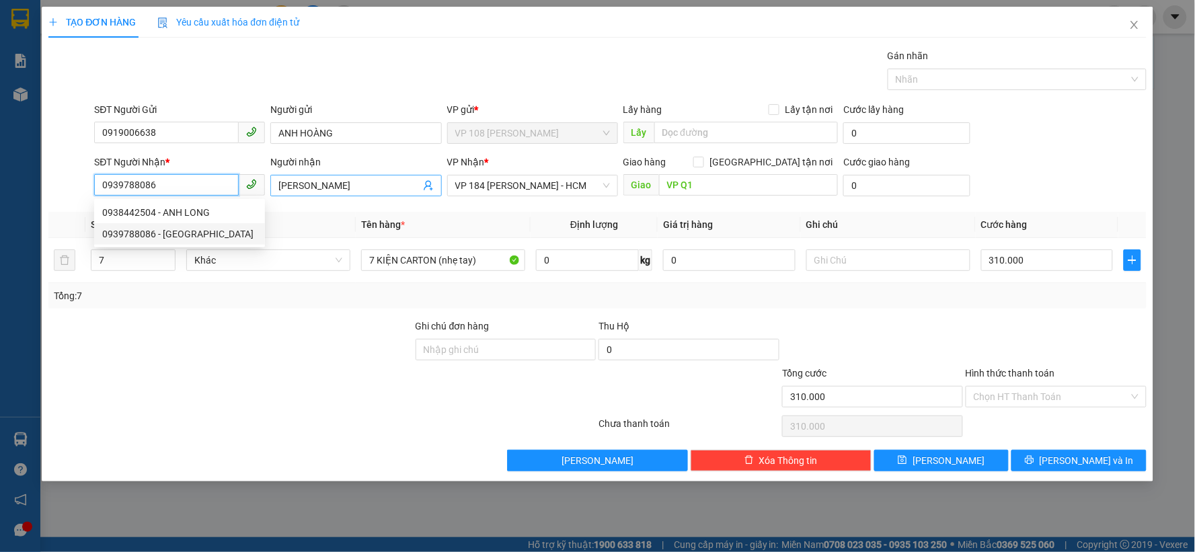
type input "30.000"
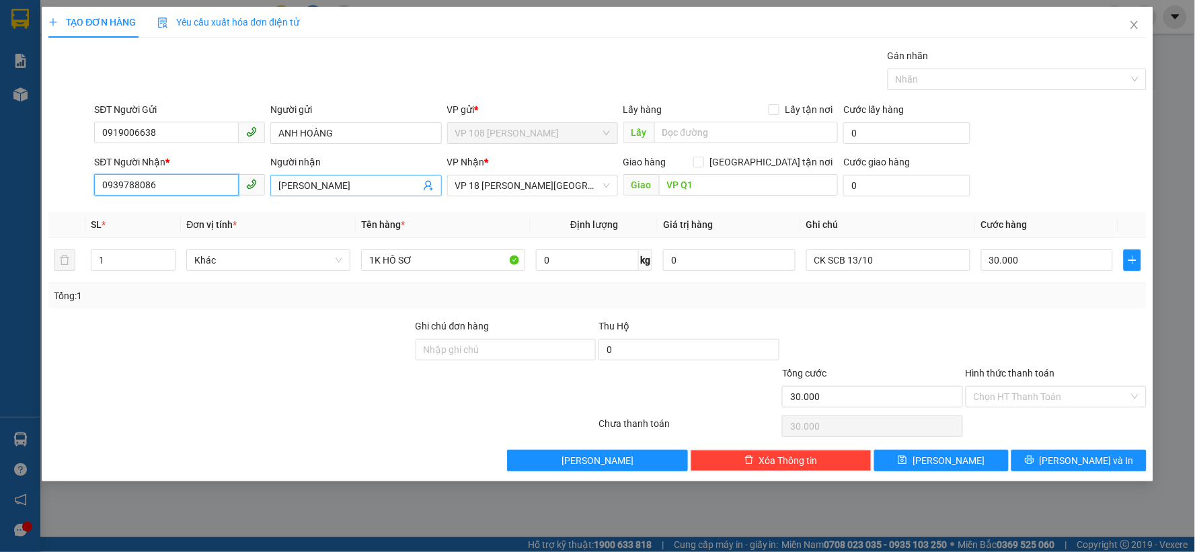
type input "0939788086"
click at [331, 188] on input "[PERSON_NAME]" at bounding box center [348, 185] width 141 height 15
type input "S"
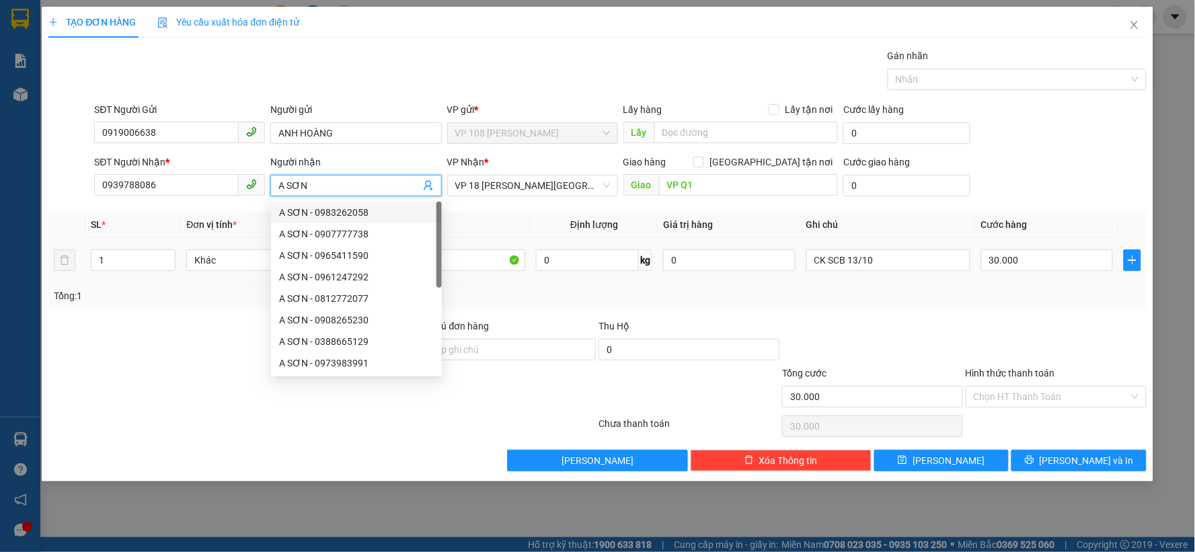
type input "A SƠN"
click at [460, 272] on div "1K HỒ SƠ" at bounding box center [443, 260] width 164 height 27
click at [468, 261] on input "1K HỒ SƠ" at bounding box center [443, 261] width 164 height 22
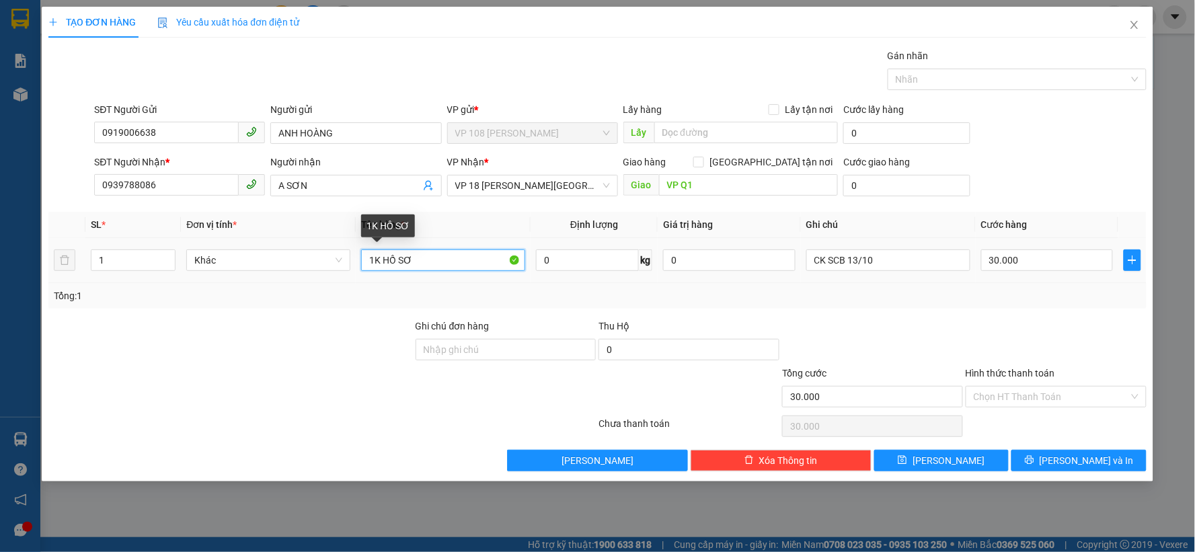
click at [468, 261] on input "1K HỒ SƠ" at bounding box center [443, 261] width 164 height 22
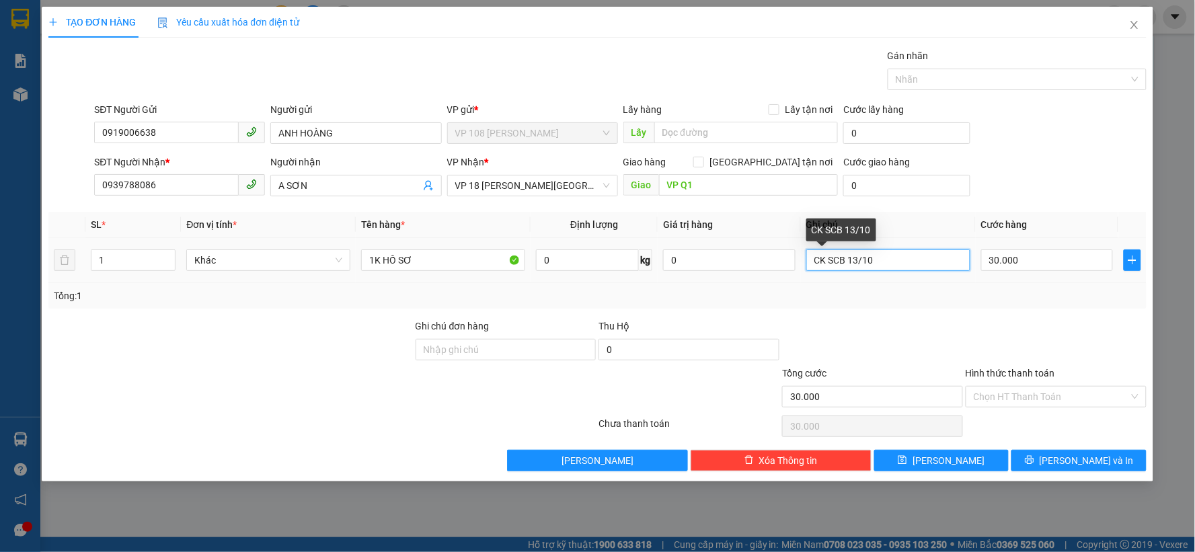
click at [928, 265] on input "CK SCB 13/10" at bounding box center [888, 261] width 164 height 22
click at [884, 264] on input "CK SCB 13/10" at bounding box center [888, 261] width 164 height 22
click at [1020, 266] on input "30.000" at bounding box center [1047, 261] width 133 height 22
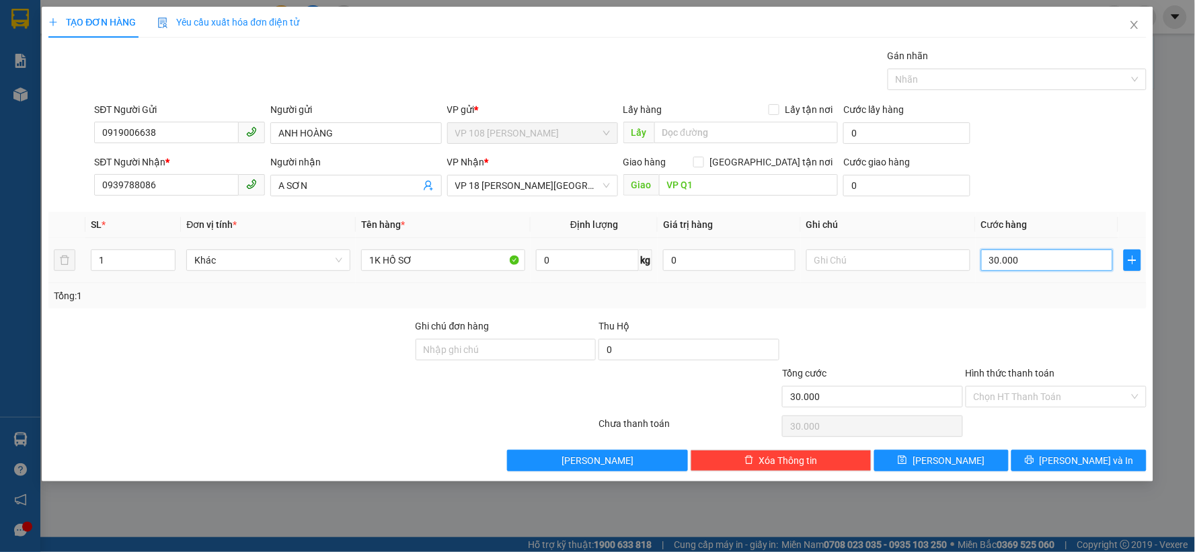
click at [1020, 266] on input "30.000" at bounding box center [1047, 261] width 133 height 22
type input "2"
type input "20"
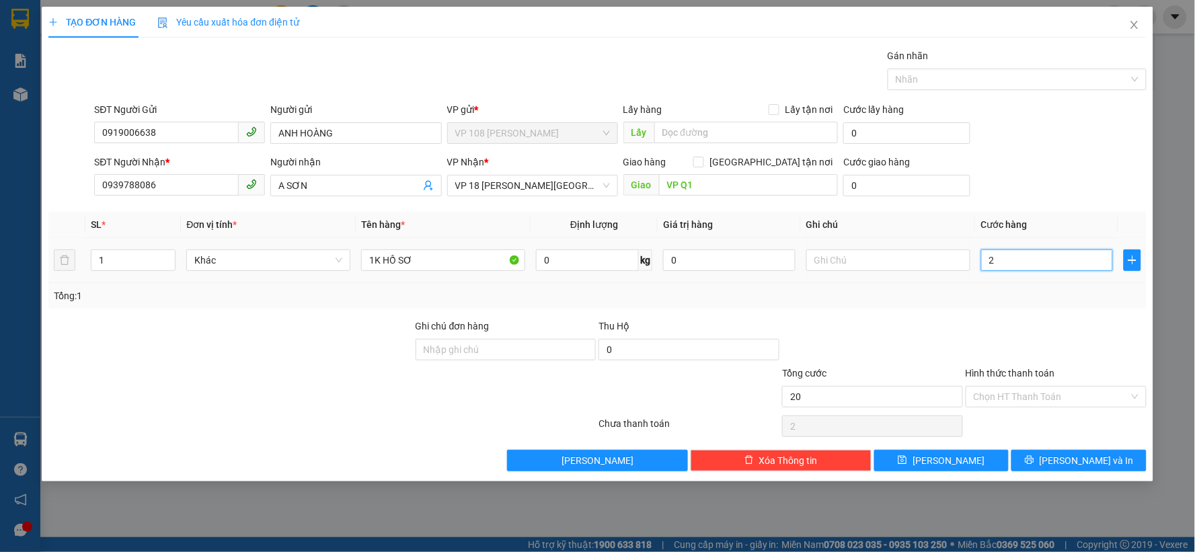
type input "20"
type input "200"
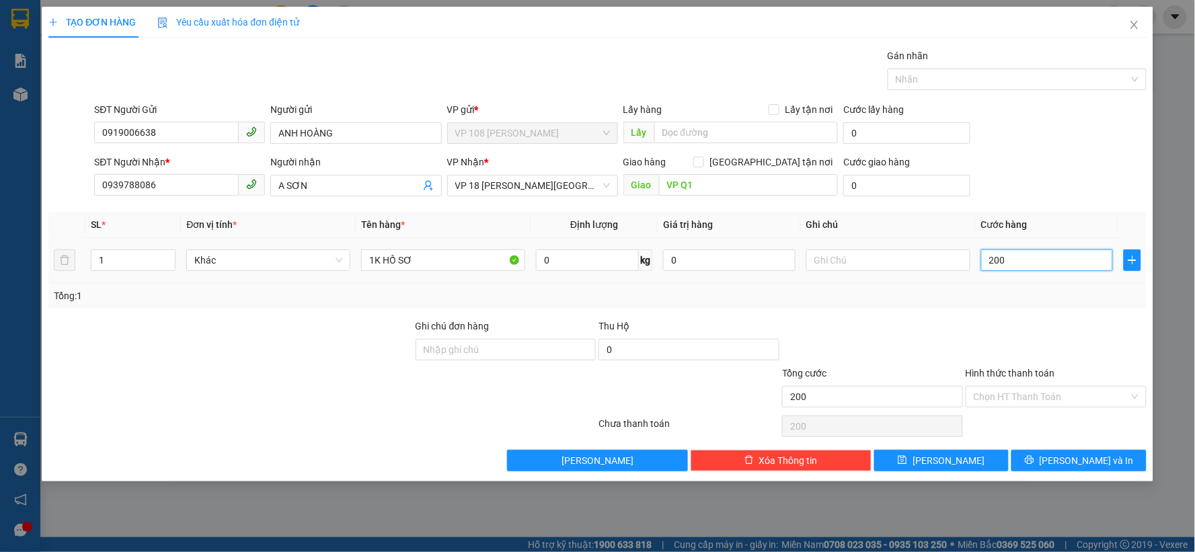
type input "2.000"
type input "20.000"
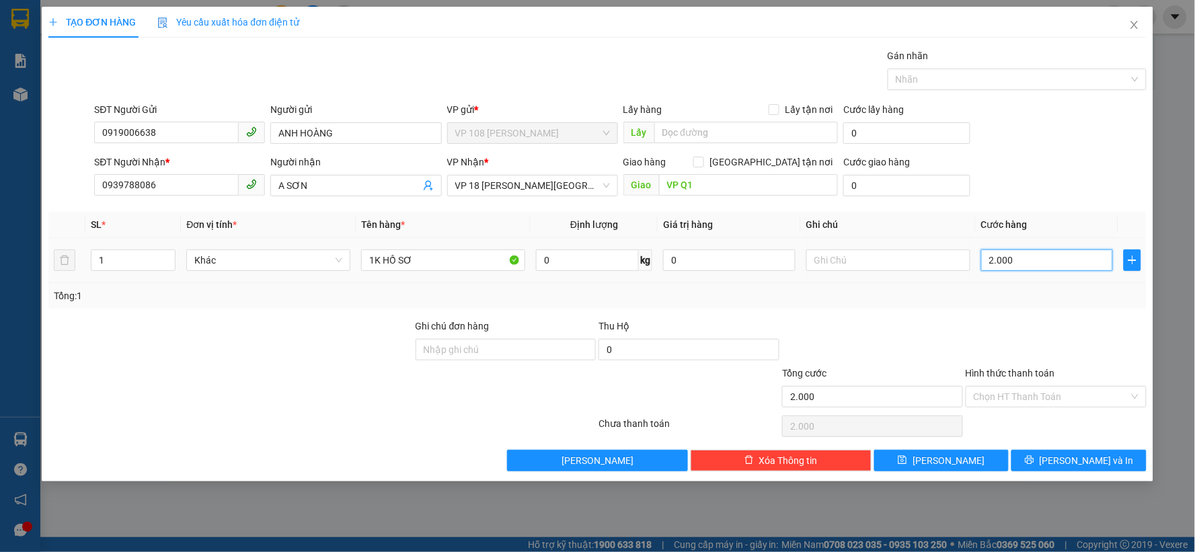
type input "20.000"
click at [1020, 398] on input "Hình thức thanh toán" at bounding box center [1051, 397] width 155 height 20
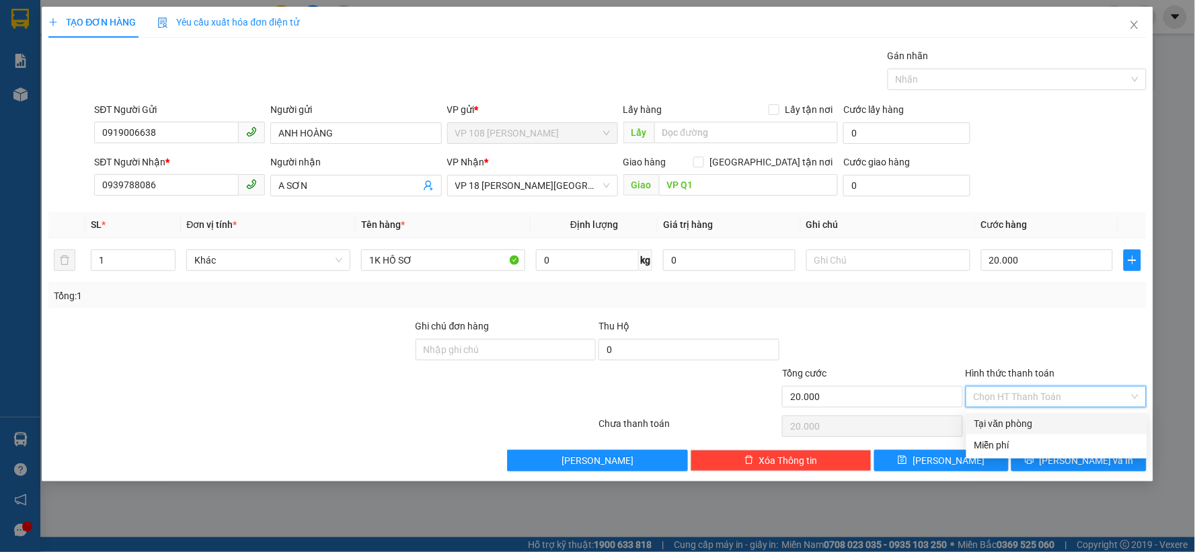
click at [1011, 416] on div "Tại văn phòng" at bounding box center [1057, 423] width 165 height 15
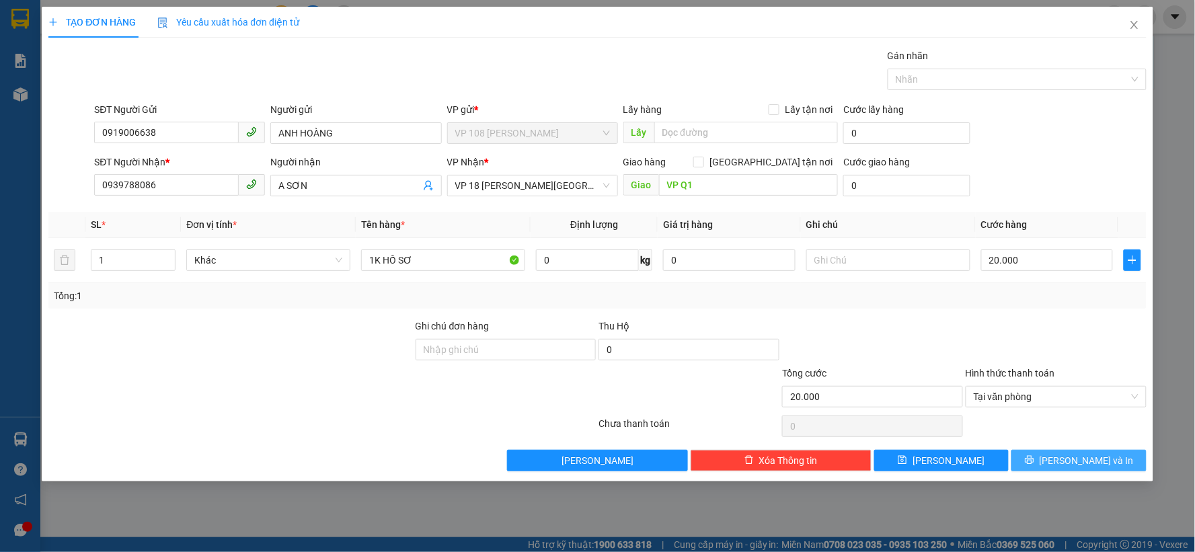
click at [1081, 459] on span "[PERSON_NAME] và In" at bounding box center [1087, 460] width 94 height 15
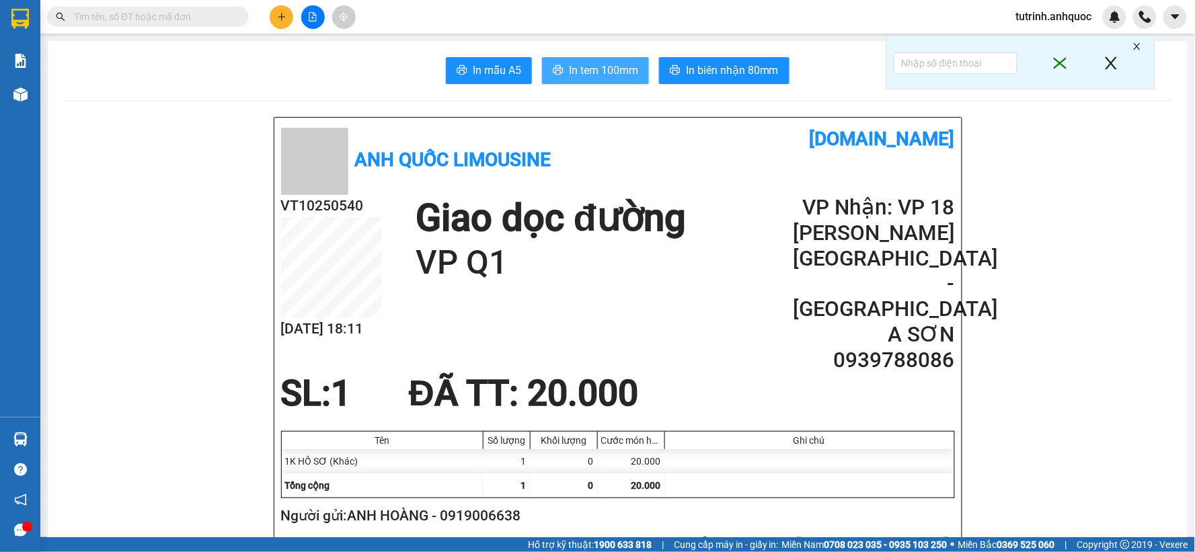
click at [590, 62] on span "In tem 100mm" at bounding box center [603, 70] width 69 height 17
